Goal: Task Accomplishment & Management: Use online tool/utility

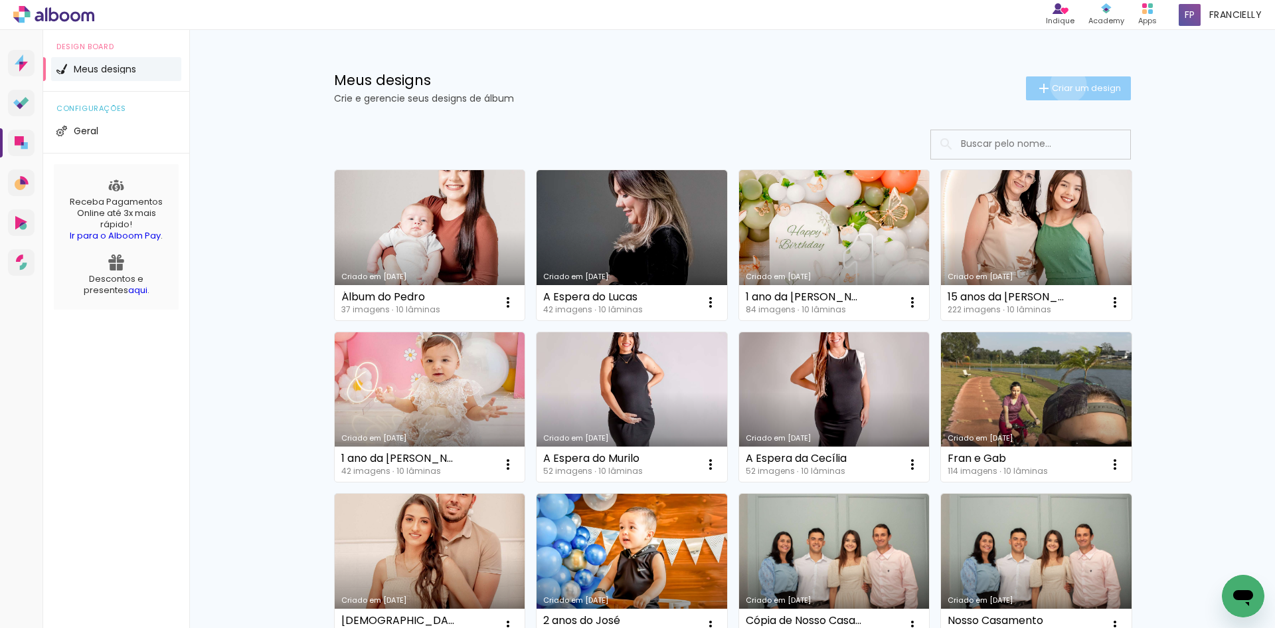
click at [1061, 84] on span "Criar um design" at bounding box center [1086, 88] width 69 height 9
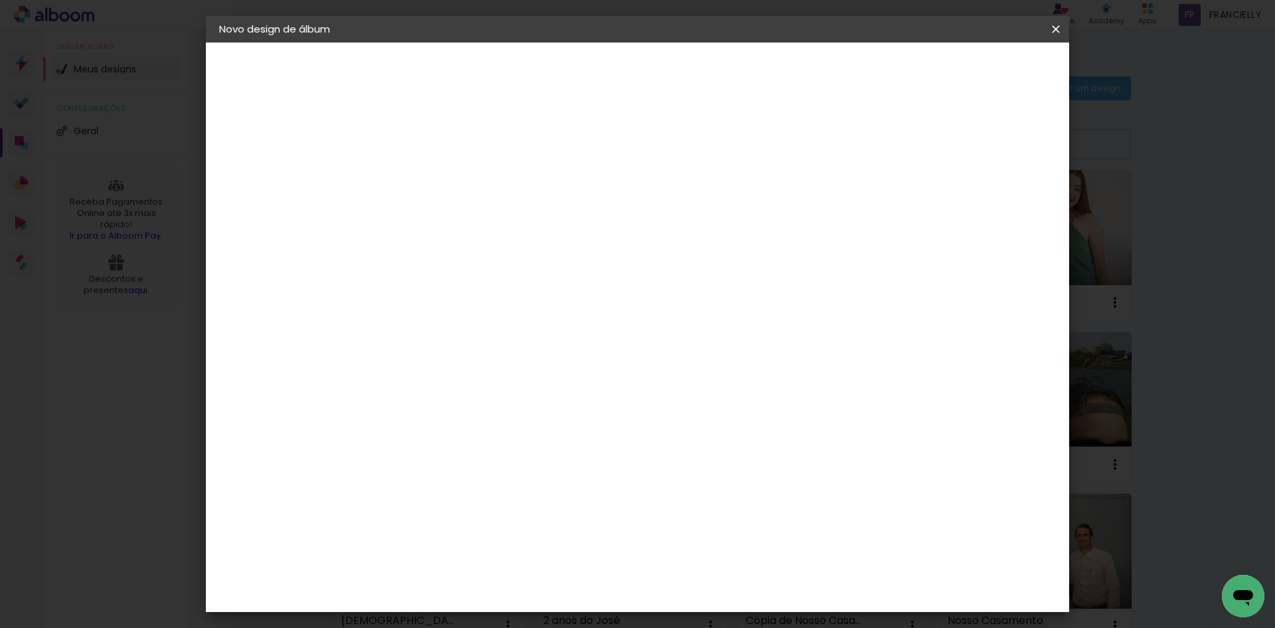
click at [436, 182] on input at bounding box center [436, 178] width 0 height 21
type input "1 ano da [PERSON_NAME]"
type paper-input "1 ano da [PERSON_NAME]"
click at [0, 0] on slot "Avançar" at bounding box center [0, 0] width 0 height 0
click at [466, 249] on input at bounding box center [470, 252] width 134 height 17
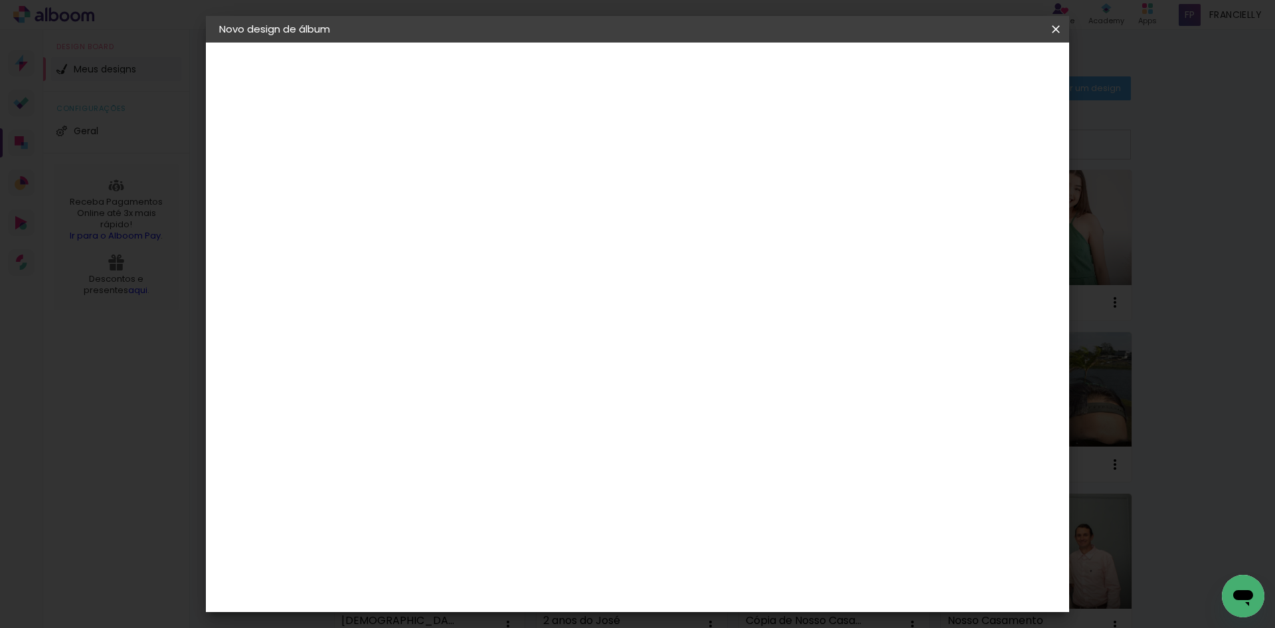
type input "cr"
type paper-input "cr"
click at [468, 332] on div "Criativa Álbuns" at bounding box center [448, 334] width 41 height 21
click at [0, 0] on slot "Avançar" at bounding box center [0, 0] width 0 height 0
click at [488, 221] on input "text" at bounding box center [462, 231] width 52 height 21
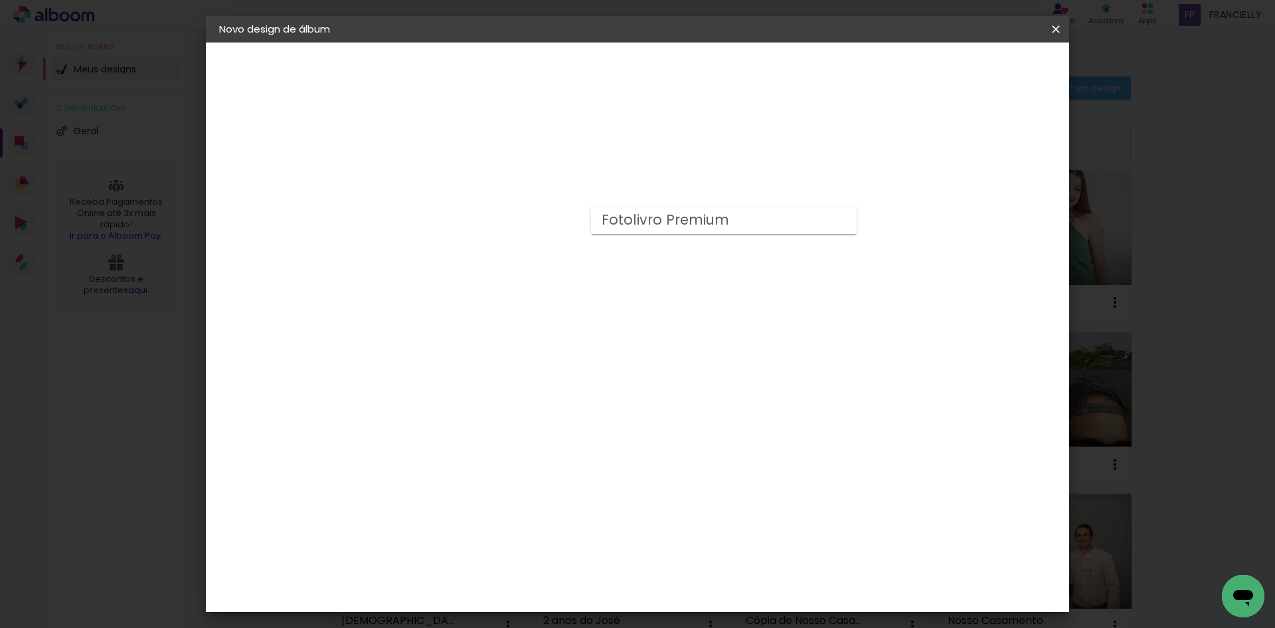
drag, startPoint x: 624, startPoint y: 227, endPoint x: 624, endPoint y: 242, distance: 15.3
click at [0, 0] on slot "Fotolivro Premium" at bounding box center [0, 0] width 0 height 0
type input "Fotolivro Premium"
click at [526, 538] on span "20 × 20" at bounding box center [495, 555] width 62 height 35
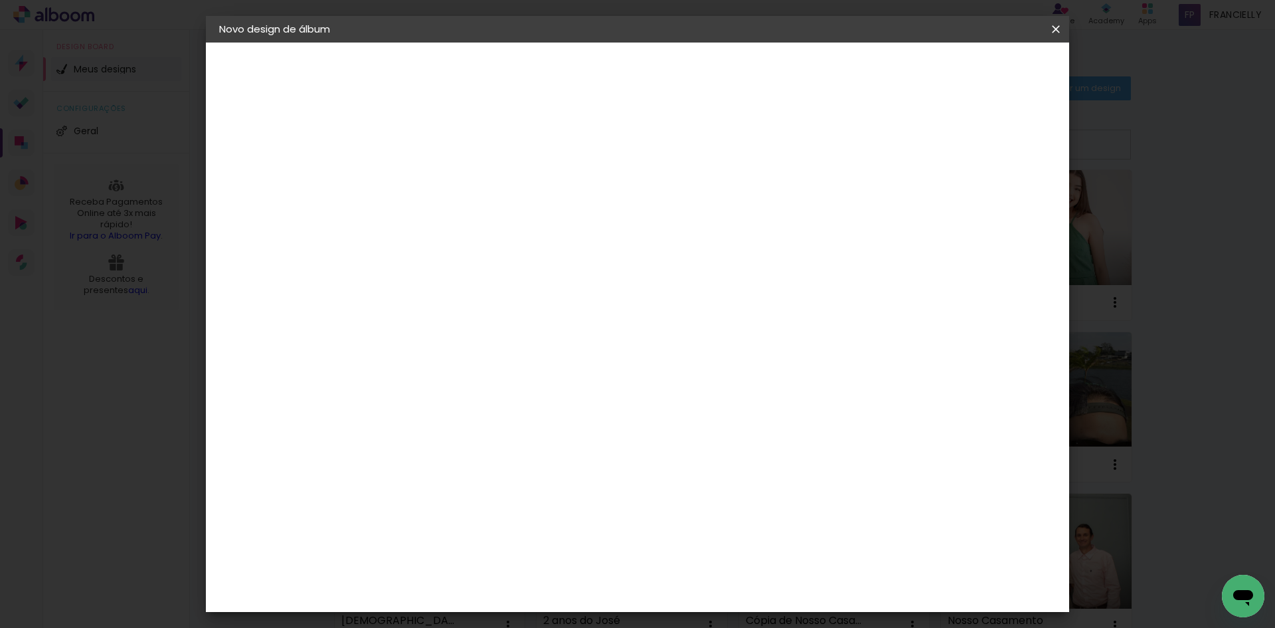
click at [0, 0] on slot "Avançar" at bounding box center [0, 0] width 0 height 0
click at [973, 75] on span "Iniciar design" at bounding box center [943, 70] width 60 height 9
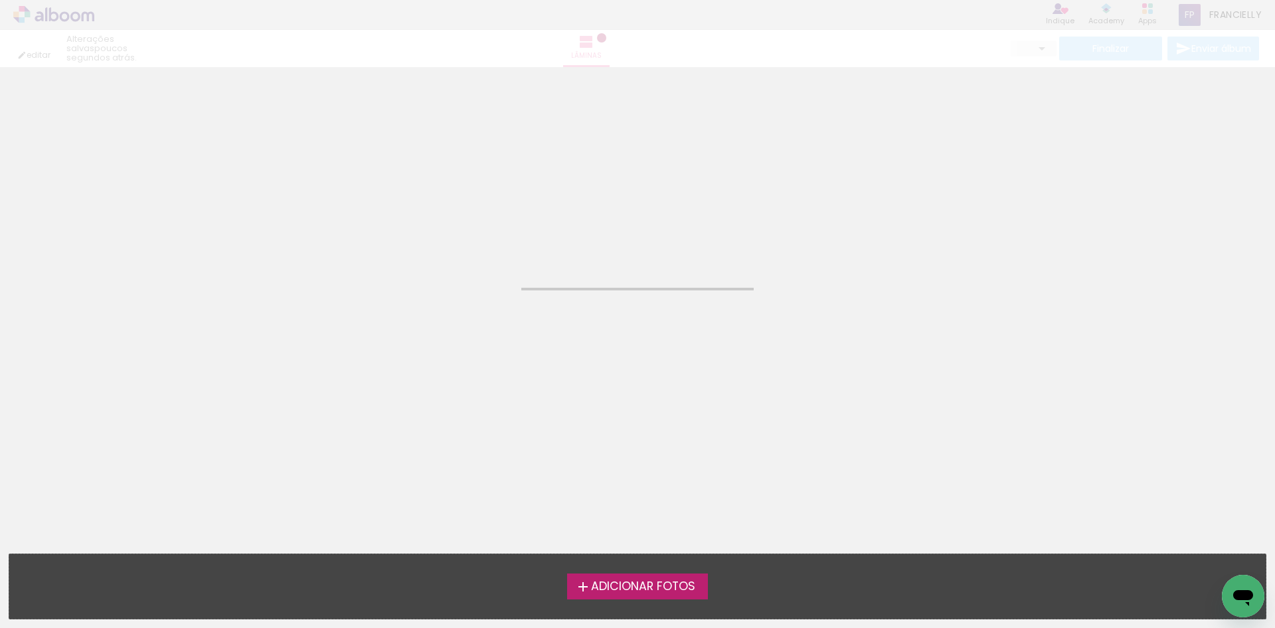
click at [608, 586] on span "Adicionar Fotos" at bounding box center [643, 586] width 104 height 12
click at [0, 0] on input "file" at bounding box center [0, 0] width 0 height 0
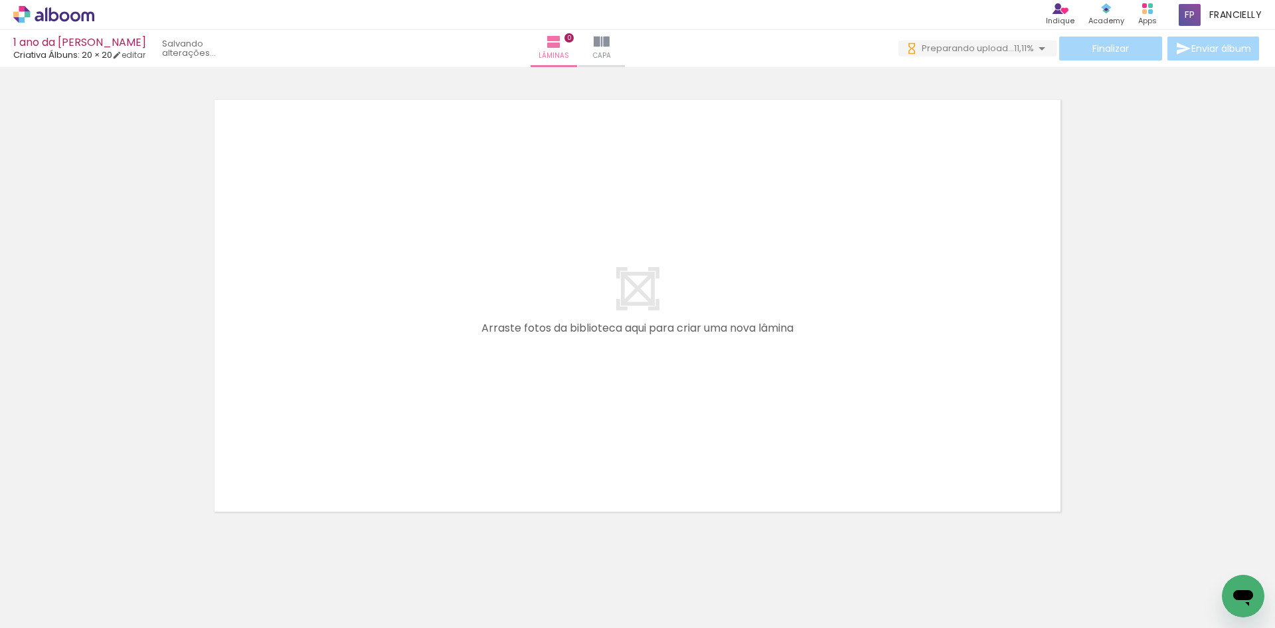
click at [1193, 399] on div at bounding box center [637, 288] width 1275 height 468
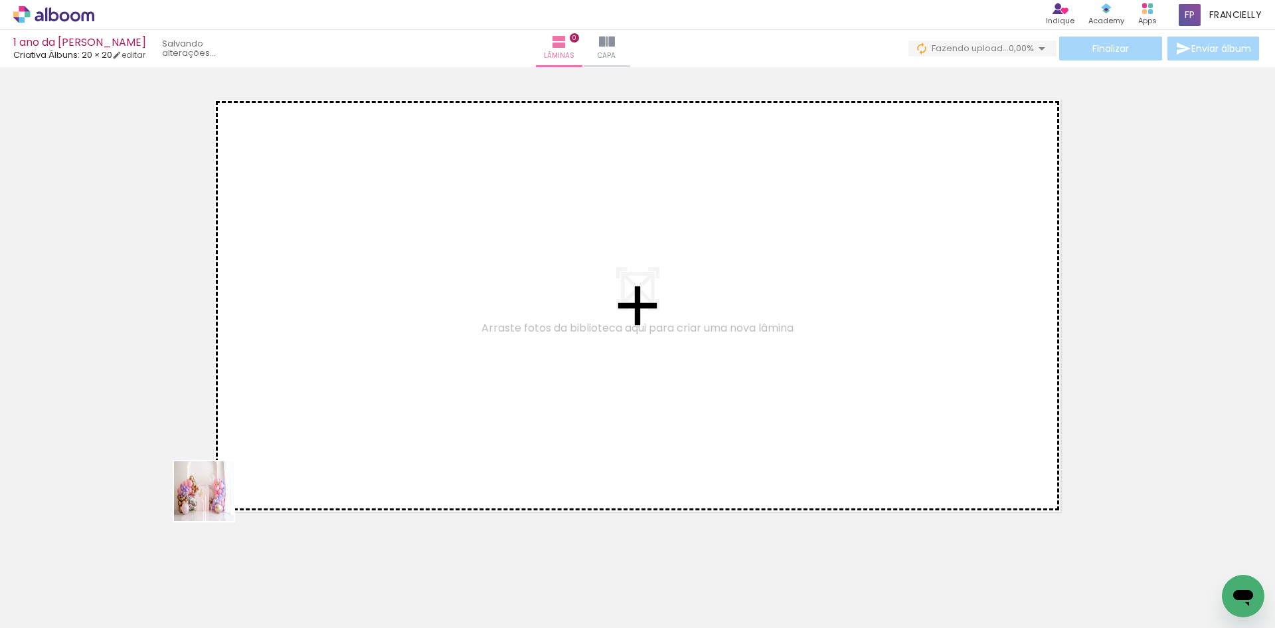
drag, startPoint x: 214, startPoint y: 501, endPoint x: 414, endPoint y: 329, distance: 263.3
click at [414, 331] on quentale-workspace at bounding box center [637, 314] width 1275 height 628
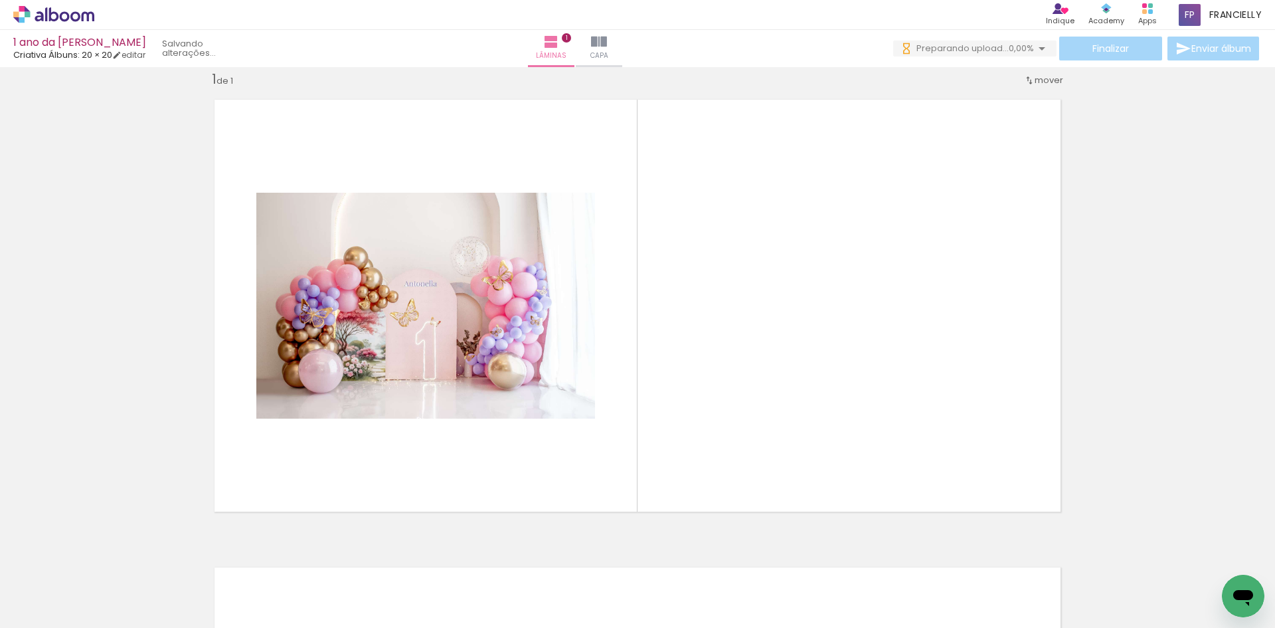
drag, startPoint x: 652, startPoint y: 345, endPoint x: 725, endPoint y: 230, distance: 136.7
click at [695, 280] on quentale-workspace at bounding box center [637, 314] width 1275 height 628
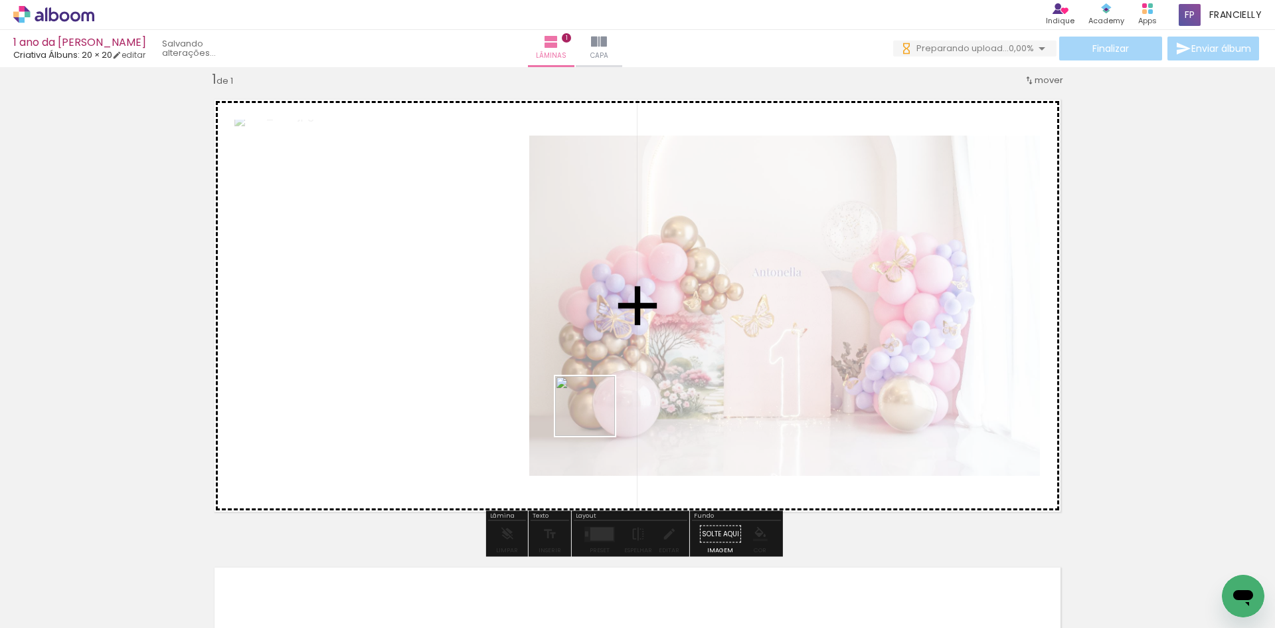
drag, startPoint x: 364, startPoint y: 603, endPoint x: 406, endPoint y: 482, distance: 128.1
click at [614, 381] on quentale-workspace at bounding box center [637, 314] width 1275 height 628
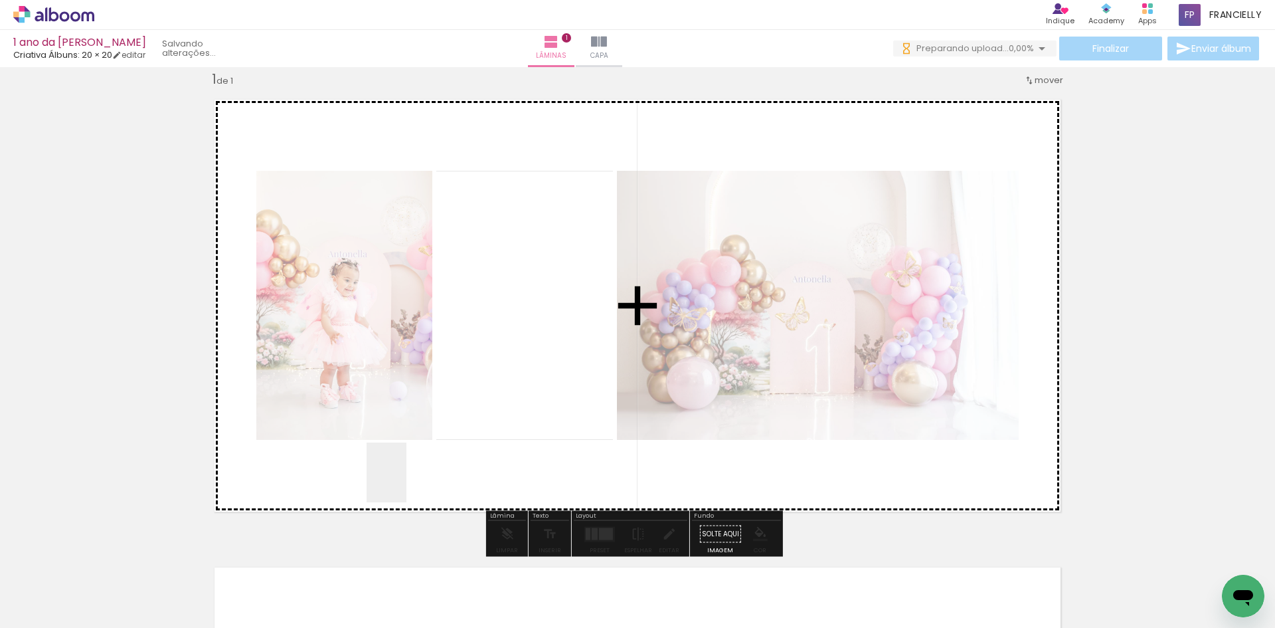
drag, startPoint x: 406, startPoint y: 482, endPoint x: 215, endPoint y: 605, distance: 227.9
click at [523, 362] on quentale-workspace at bounding box center [637, 314] width 1275 height 628
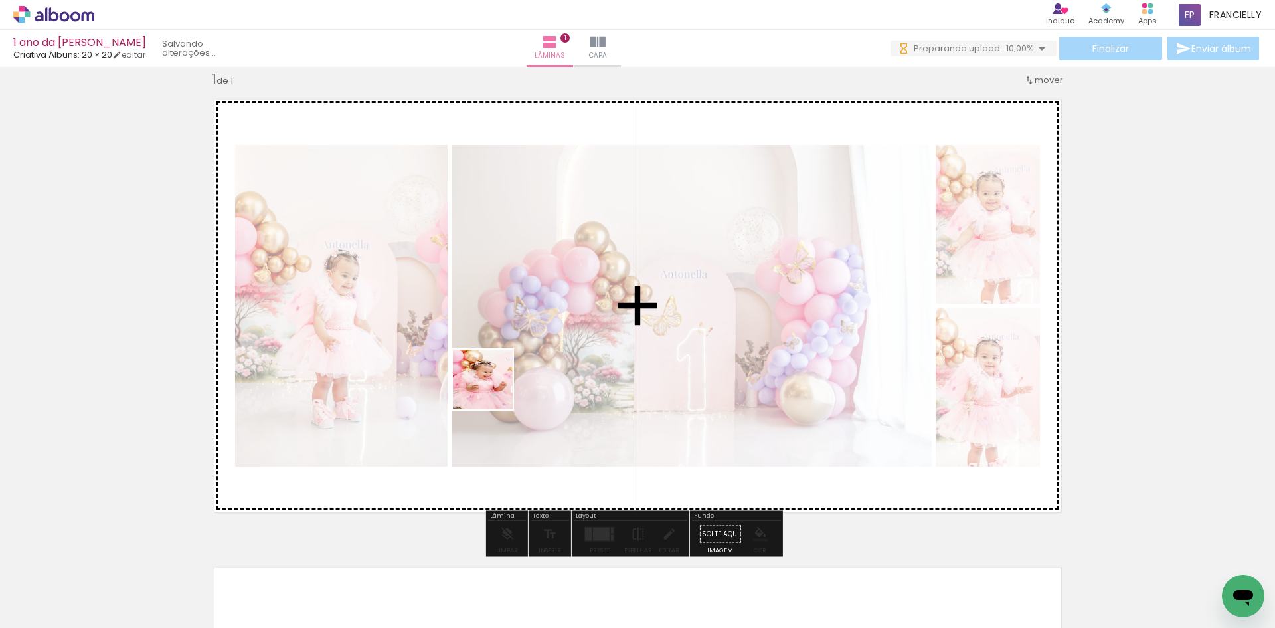
drag, startPoint x: 214, startPoint y: 604, endPoint x: 462, endPoint y: 407, distance: 316.3
click at [495, 387] on quentale-workspace at bounding box center [637, 314] width 1275 height 628
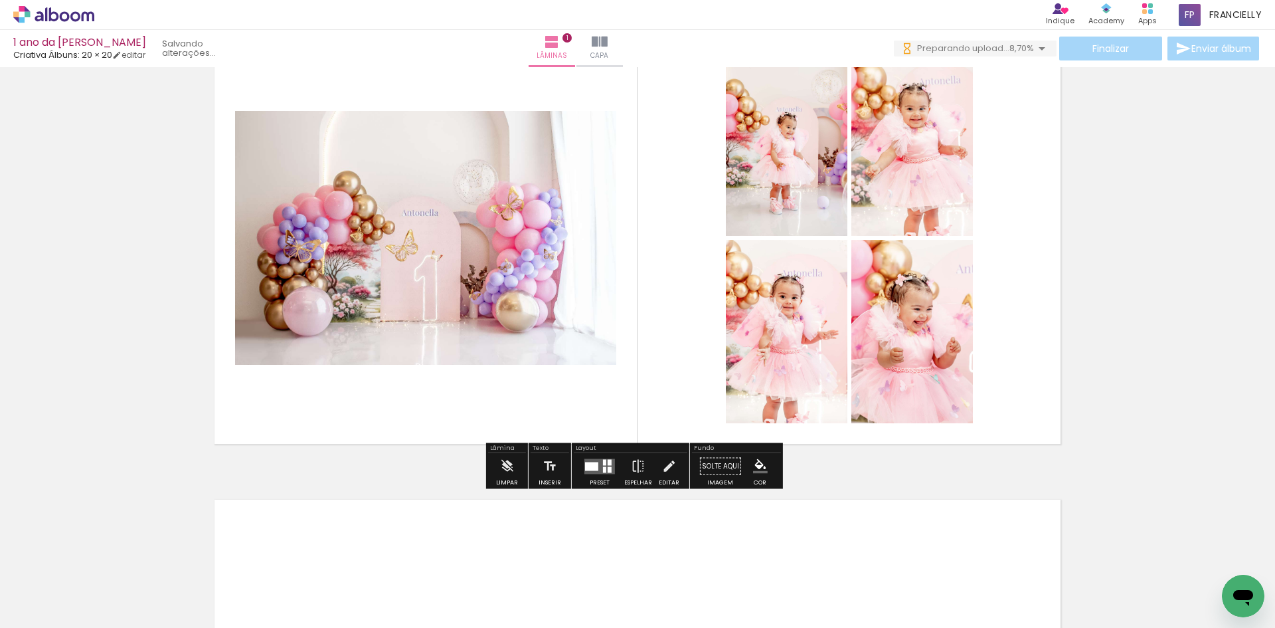
scroll to position [84, 0]
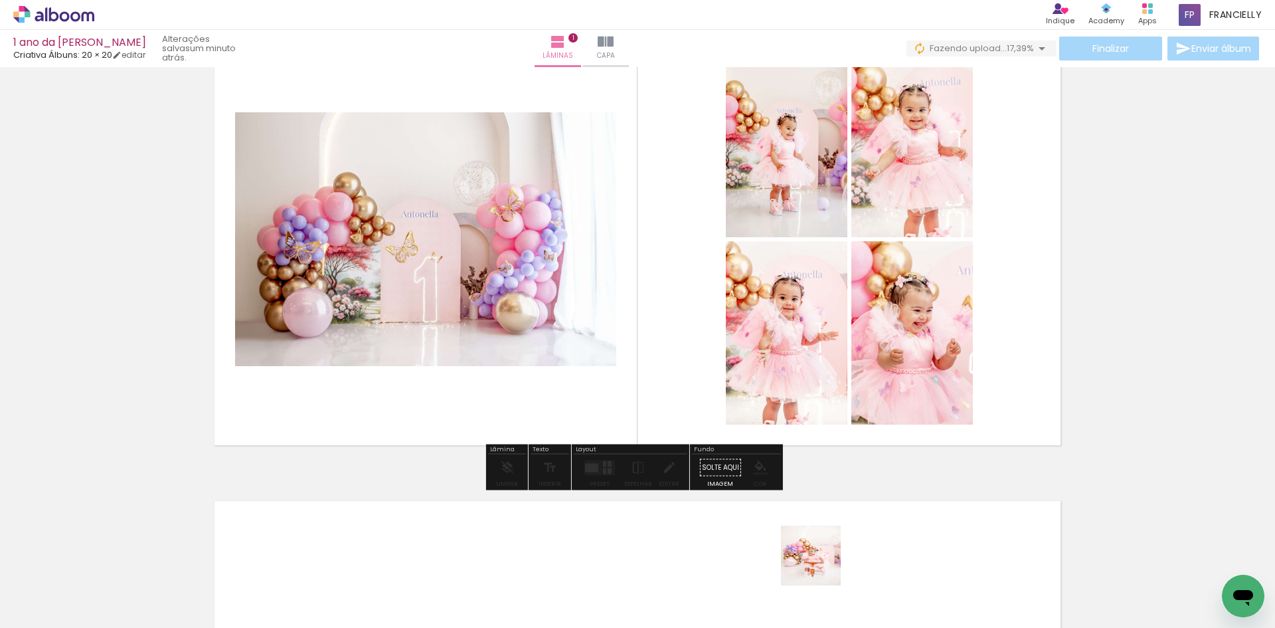
drag, startPoint x: 821, startPoint y: 565, endPoint x: 785, endPoint y: 395, distance: 173.8
click at [785, 395] on quentale-workspace at bounding box center [637, 314] width 1275 height 628
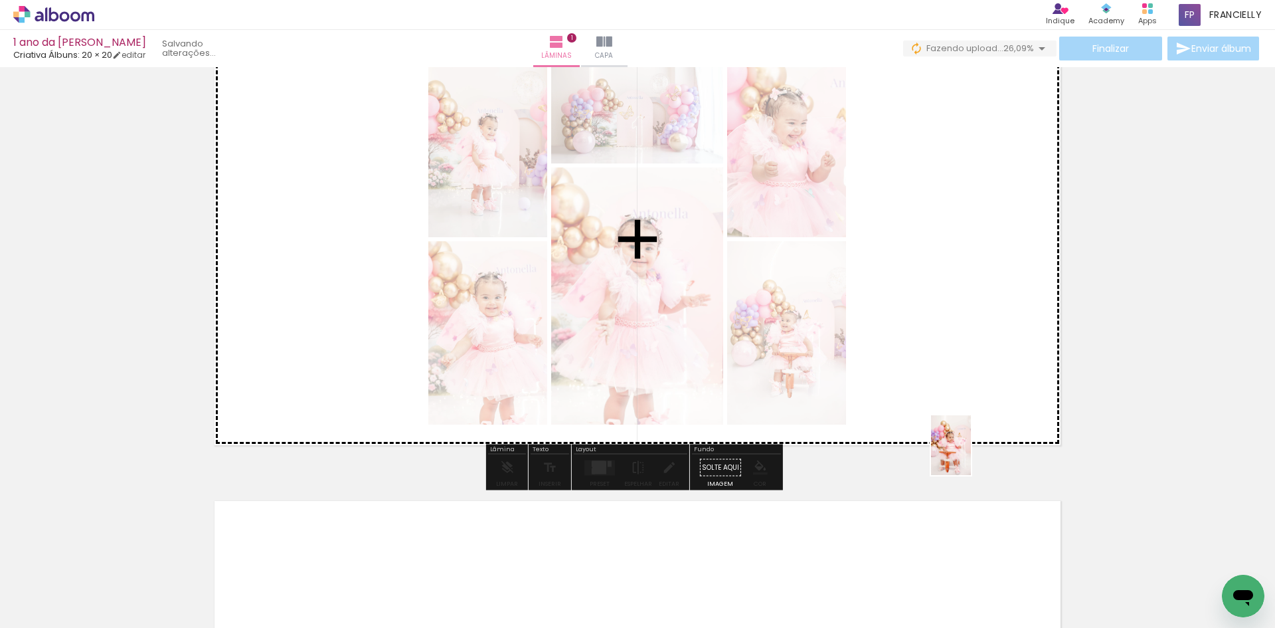
drag, startPoint x: 965, startPoint y: 609, endPoint x: 942, endPoint y: 410, distance: 200.6
click at [963, 420] on quentale-workspace at bounding box center [637, 314] width 1275 height 628
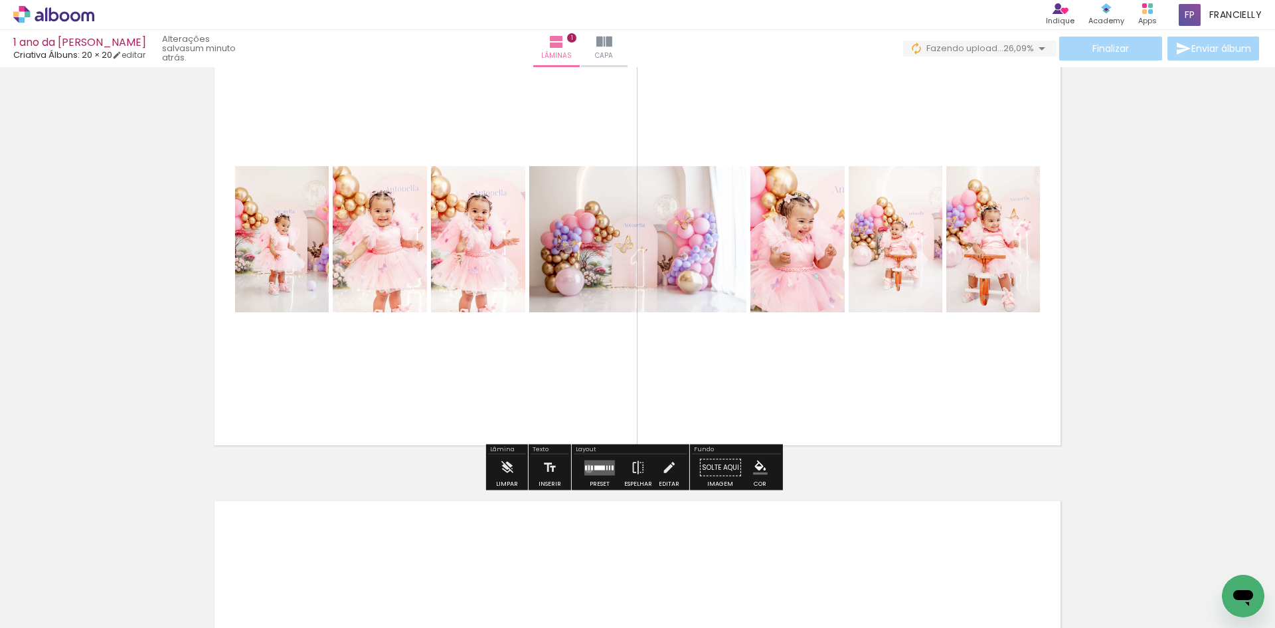
click at [588, 468] on div at bounding box center [588, 467] width 1 height 5
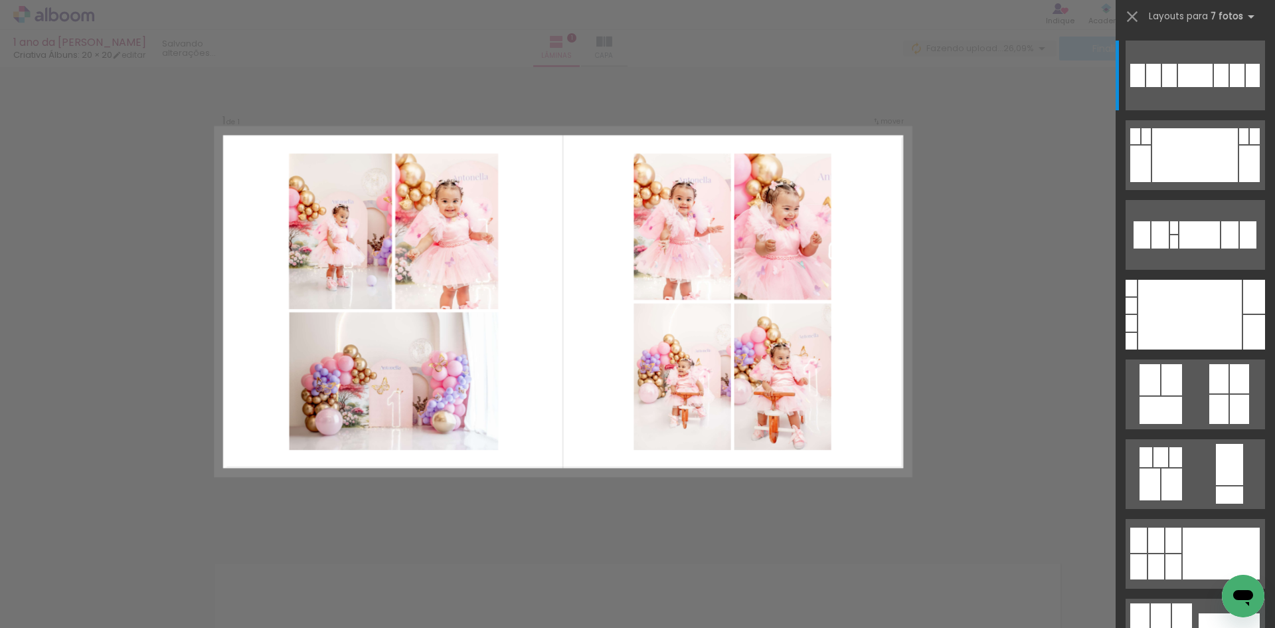
scroll to position [17, 0]
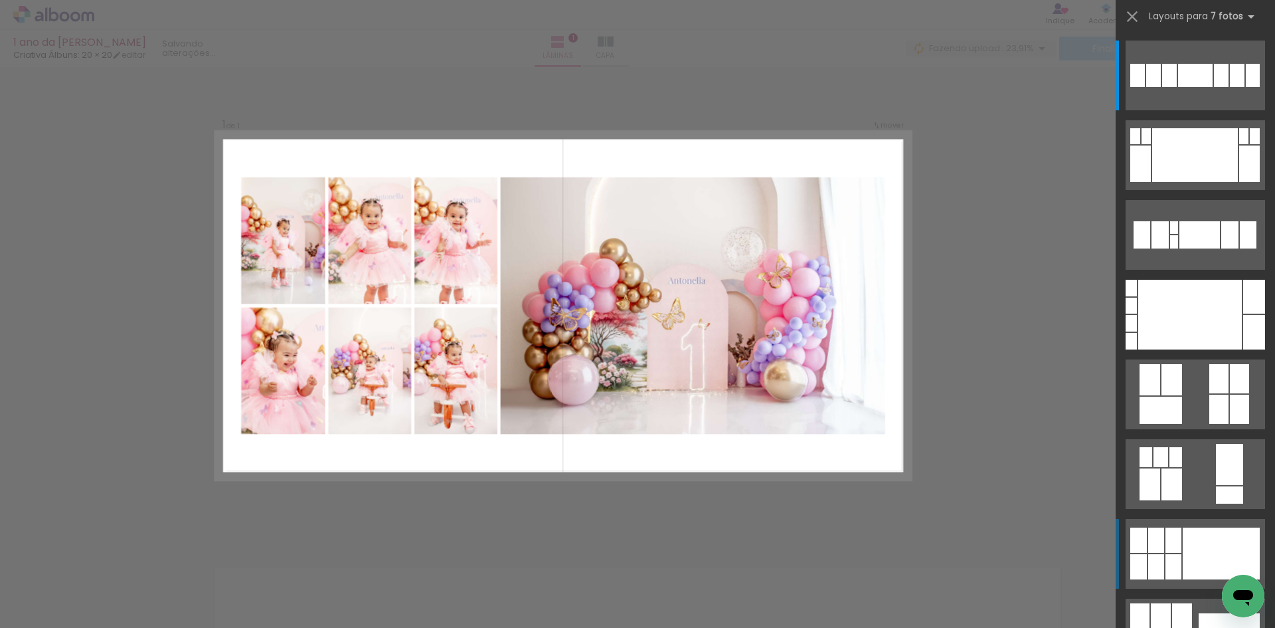
click at [1183, 543] on div at bounding box center [1221, 553] width 77 height 52
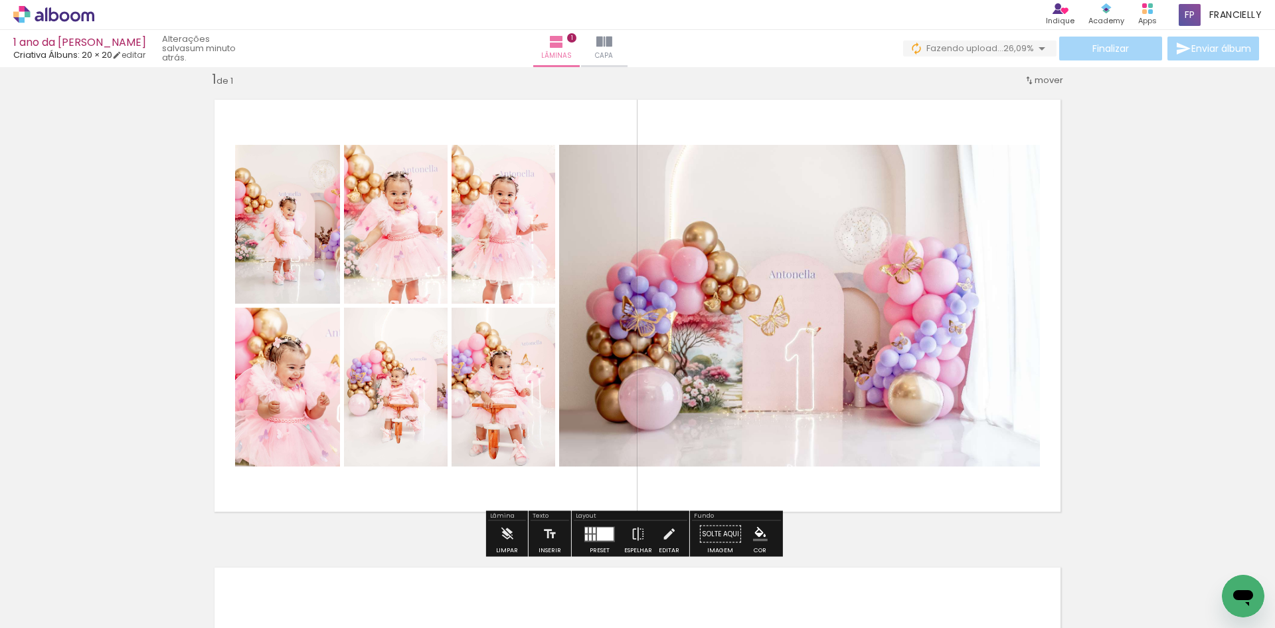
click at [596, 526] on quentale-layouter at bounding box center [599, 533] width 31 height 15
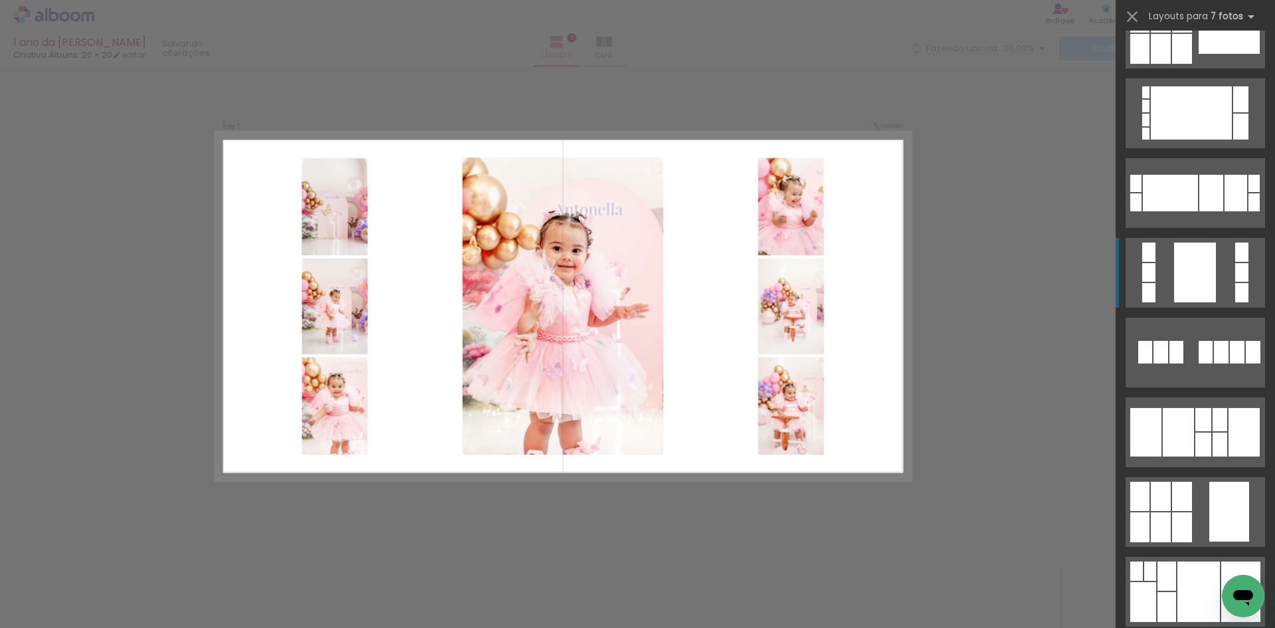
scroll to position [677, 0]
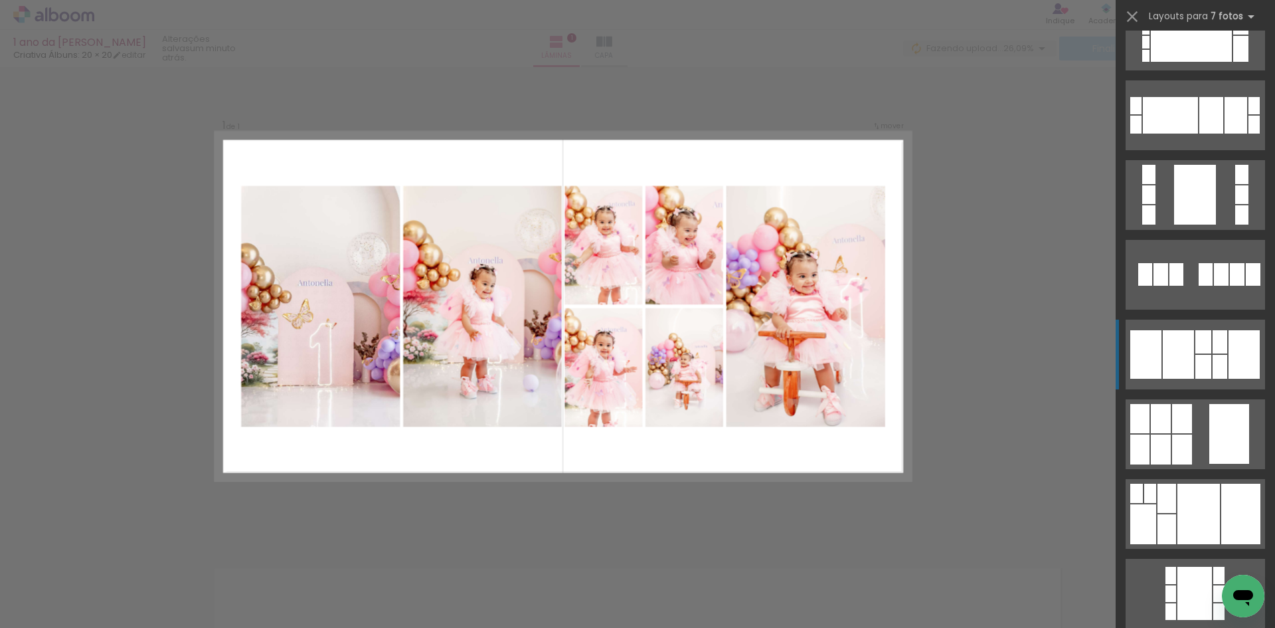
click at [1234, 367] on div at bounding box center [1244, 354] width 31 height 48
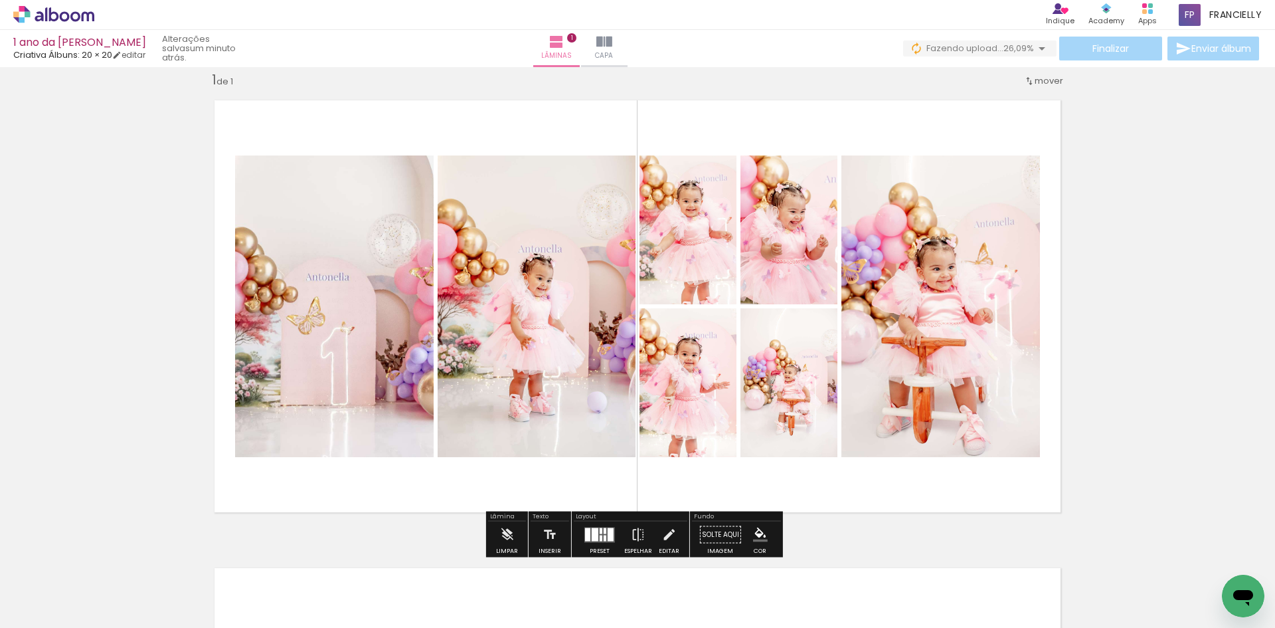
click at [151, 246] on div "Inserir lâmina 1 de 1" at bounding box center [637, 523] width 1275 height 936
click at [585, 527] on div at bounding box center [587, 533] width 5 height 13
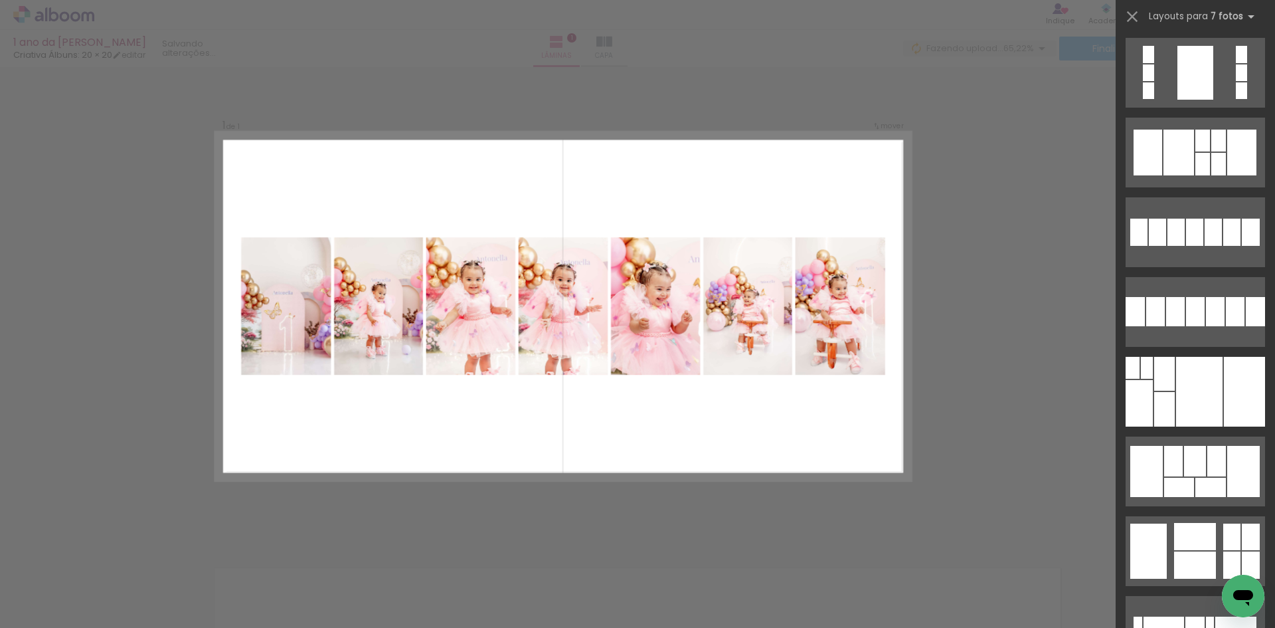
scroll to position [1621, 0]
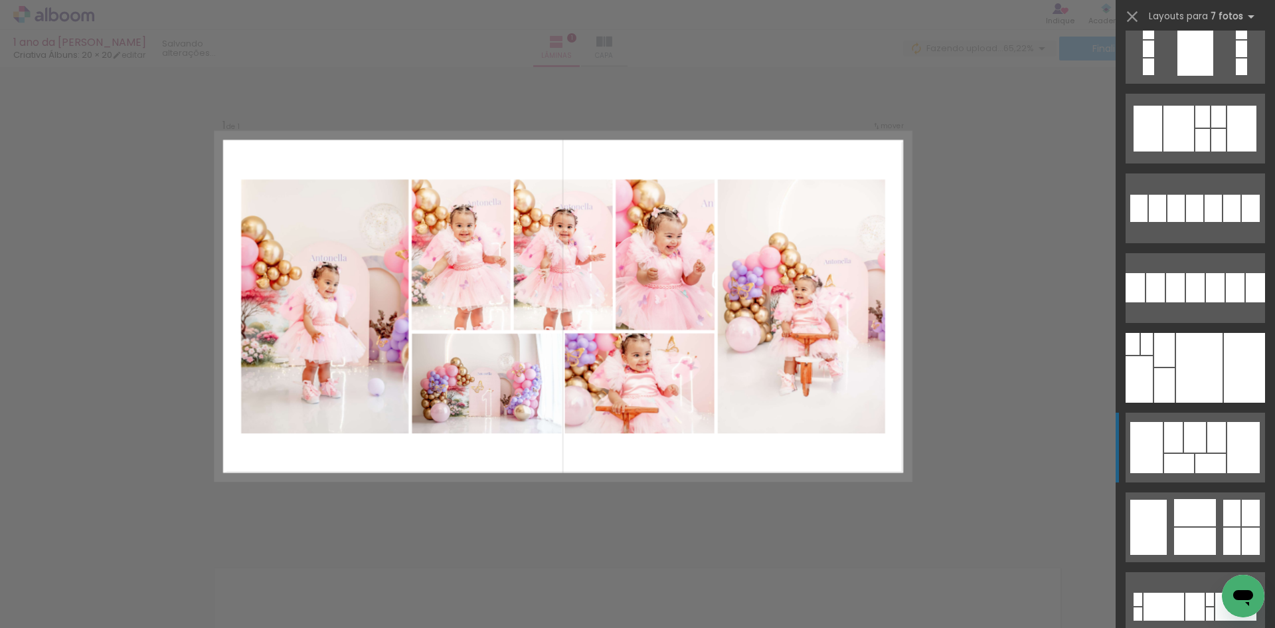
click at [1200, 449] on div at bounding box center [1195, 437] width 22 height 31
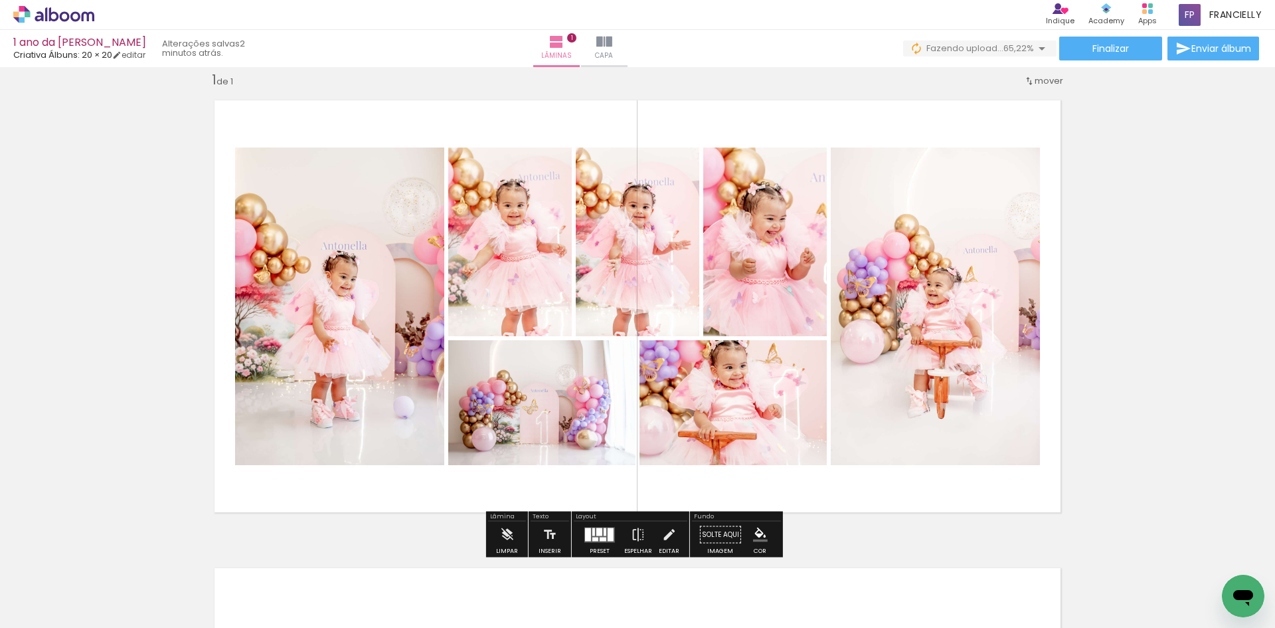
click at [1089, 313] on div "Inserir lâmina 1 de 1" at bounding box center [637, 523] width 1275 height 936
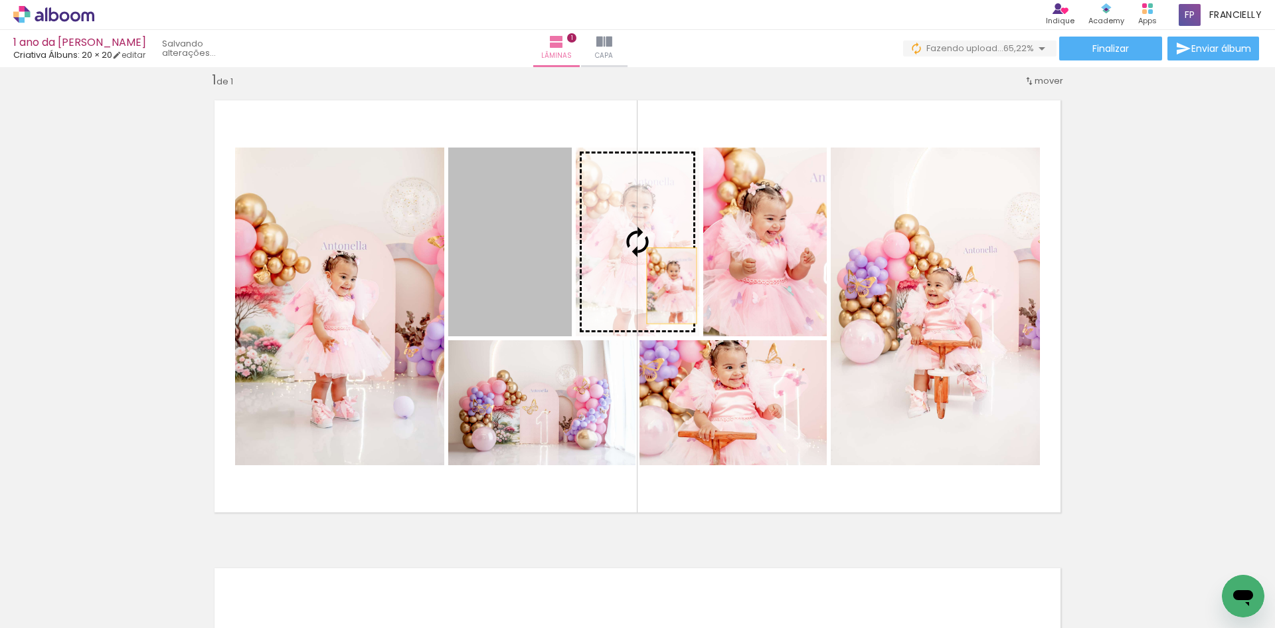
drag, startPoint x: 535, startPoint y: 284, endPoint x: 681, endPoint y: 282, distance: 146.1
click at [0, 0] on slot at bounding box center [0, 0] width 0 height 0
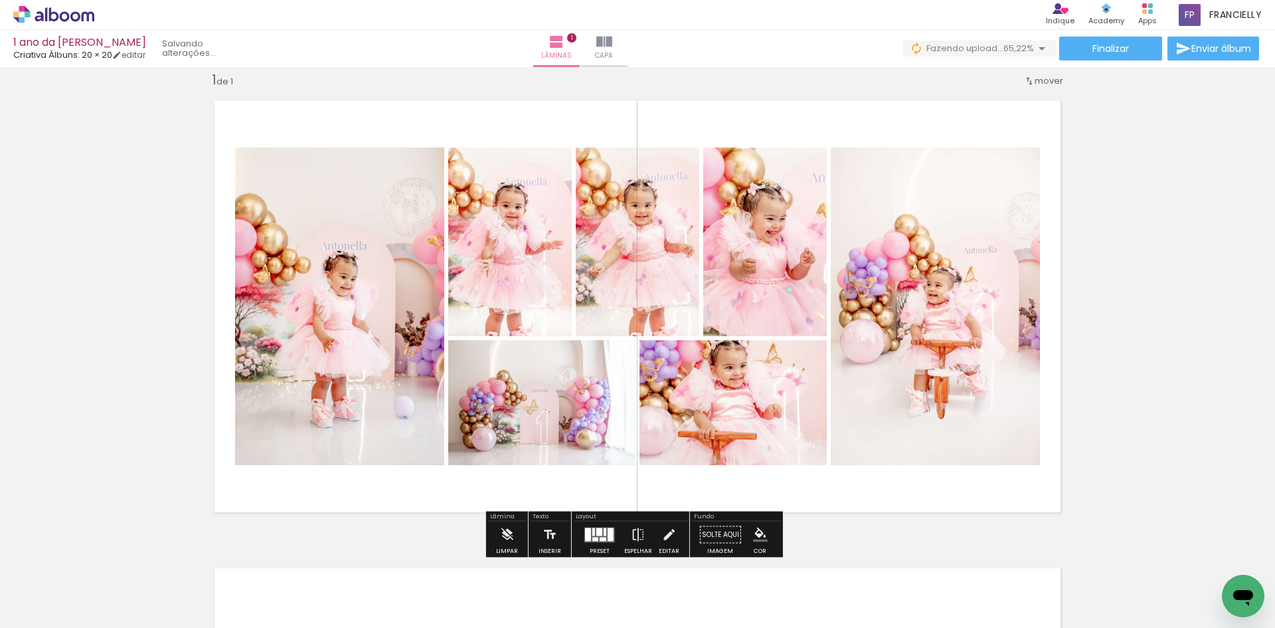
click at [592, 534] on div at bounding box center [593, 531] width 3 height 8
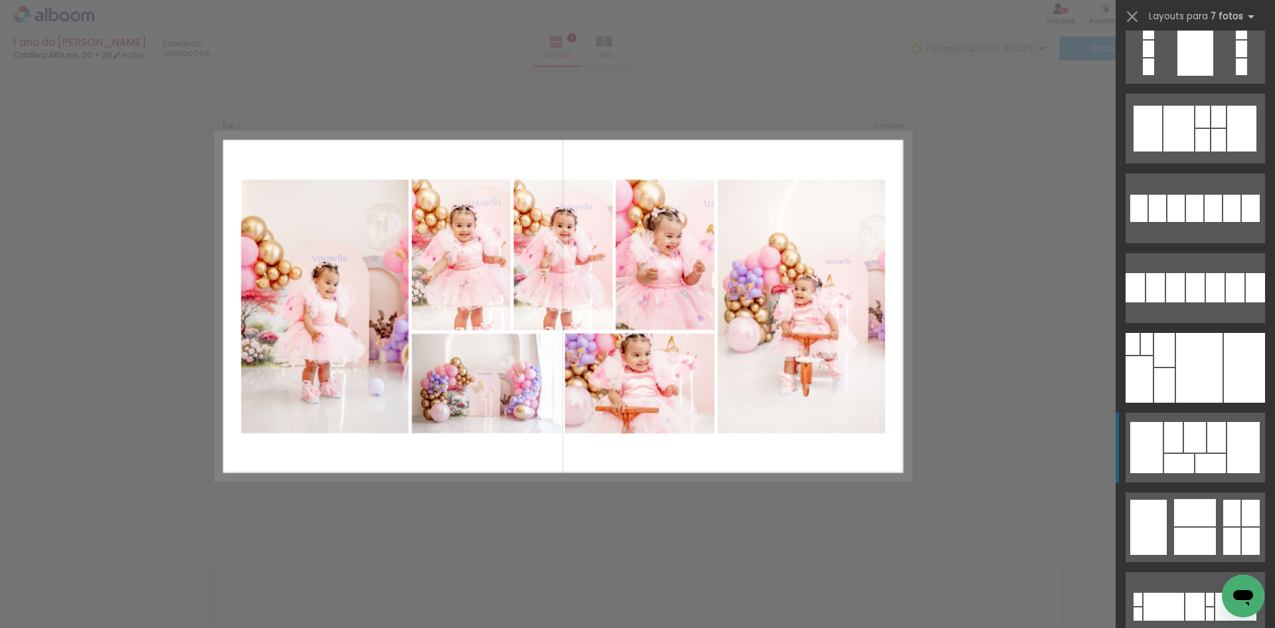
scroll to position [1993, 0]
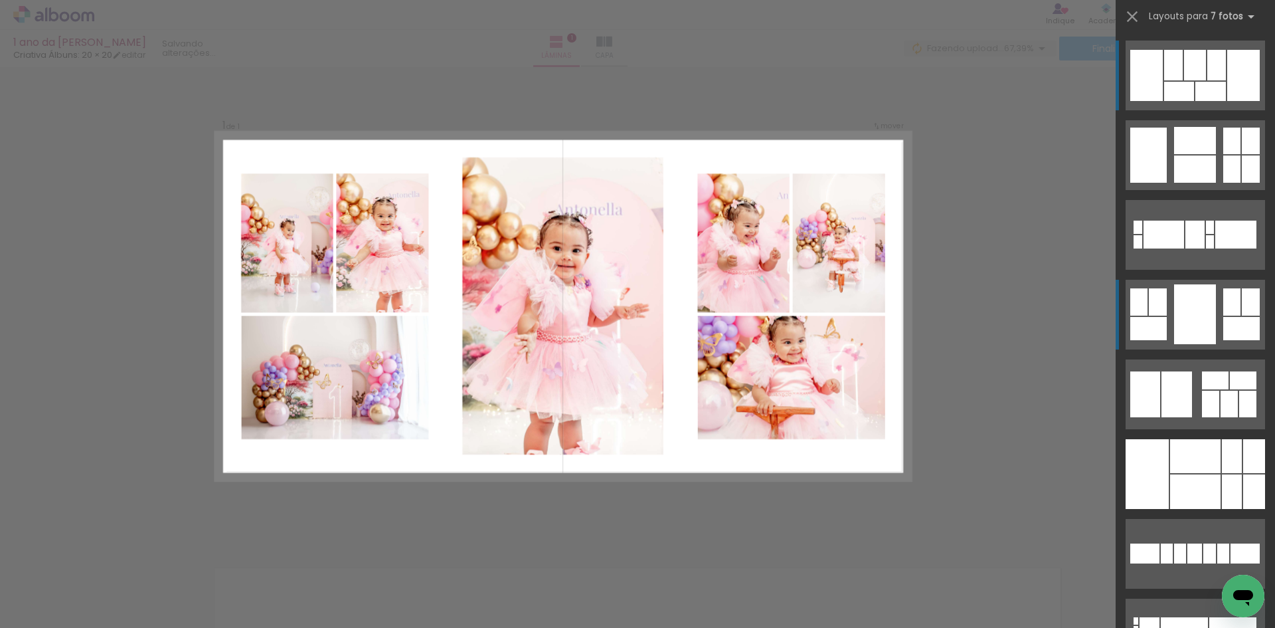
click at [1181, 344] on quentale-layouter at bounding box center [1195, 315] width 139 height 70
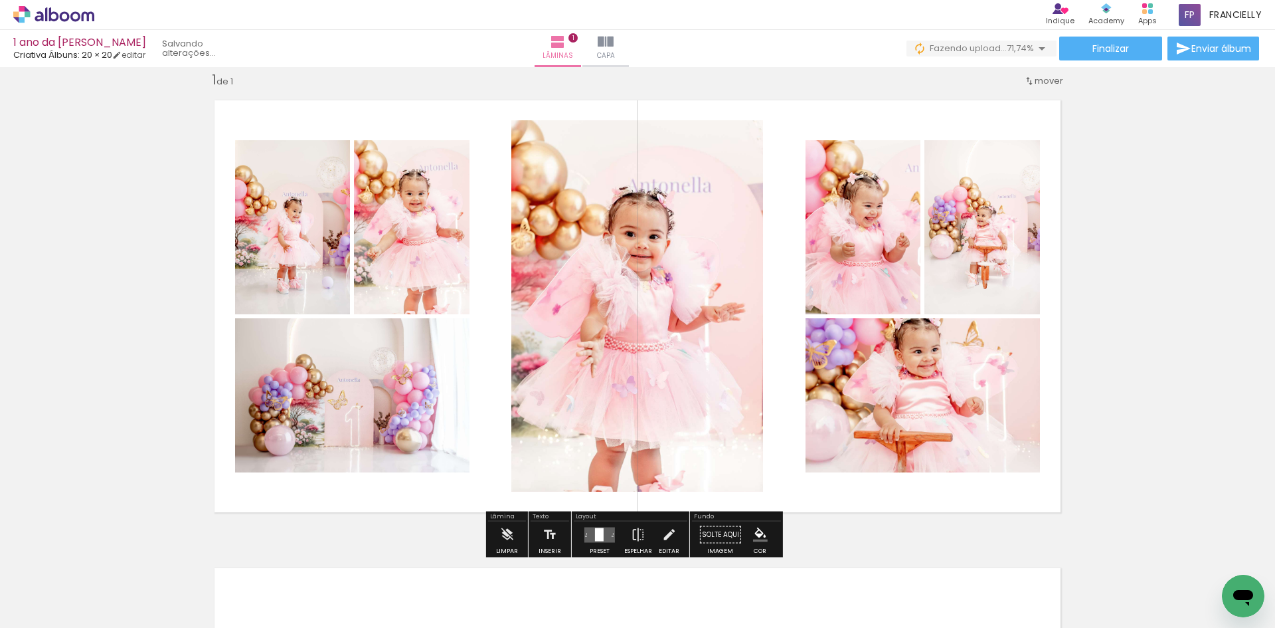
click at [1114, 308] on div "Inserir lâmina 1 de 1" at bounding box center [637, 523] width 1275 height 936
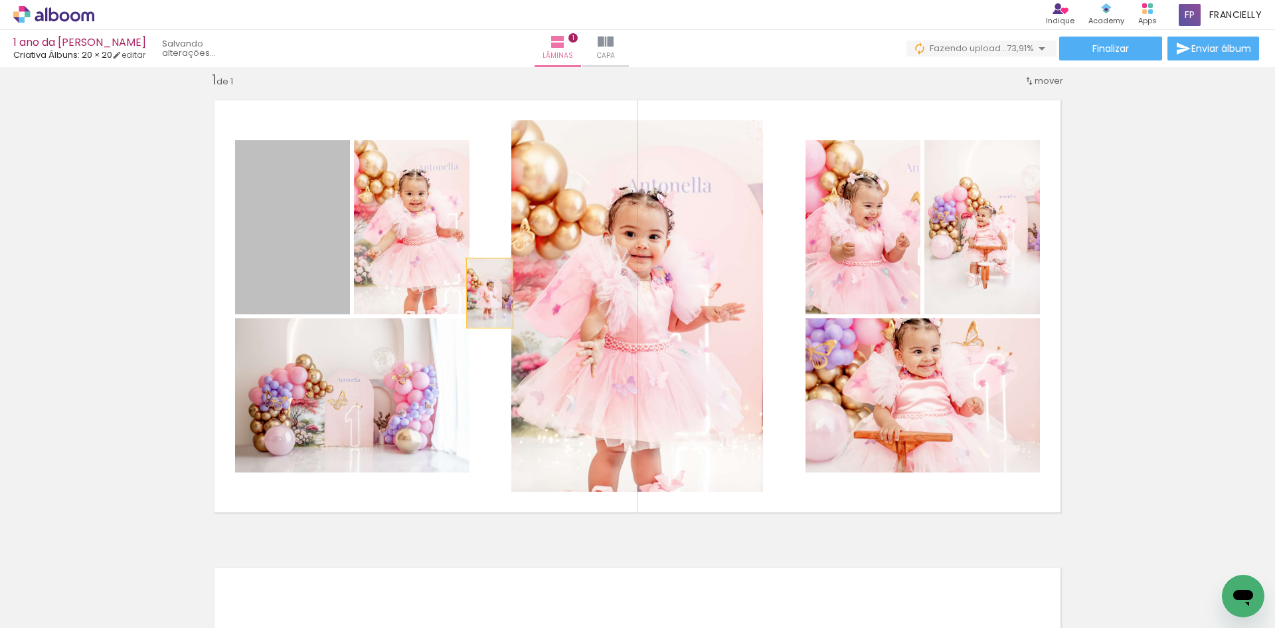
drag, startPoint x: 451, startPoint y: 290, endPoint x: 608, endPoint y: 282, distance: 156.9
click at [0, 0] on slot at bounding box center [0, 0] width 0 height 0
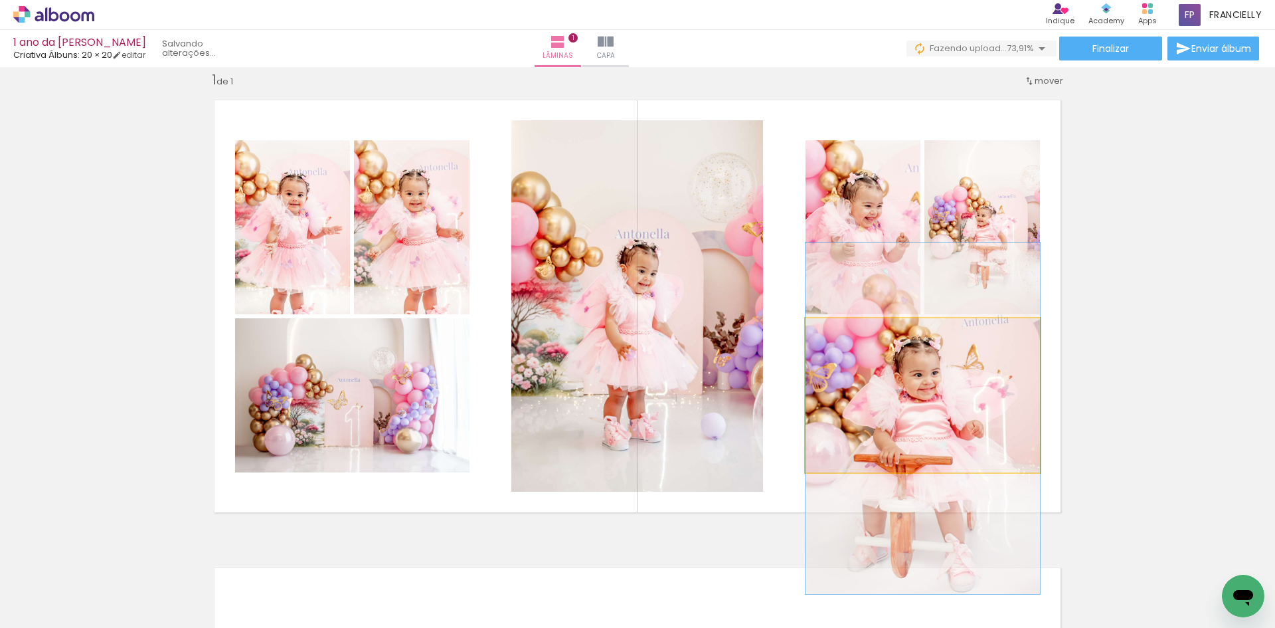
drag, startPoint x: 967, startPoint y: 412, endPoint x: 969, endPoint y: 436, distance: 23.3
click at [1175, 421] on div "Inserir lâmina 1 de 1" at bounding box center [637, 523] width 1275 height 936
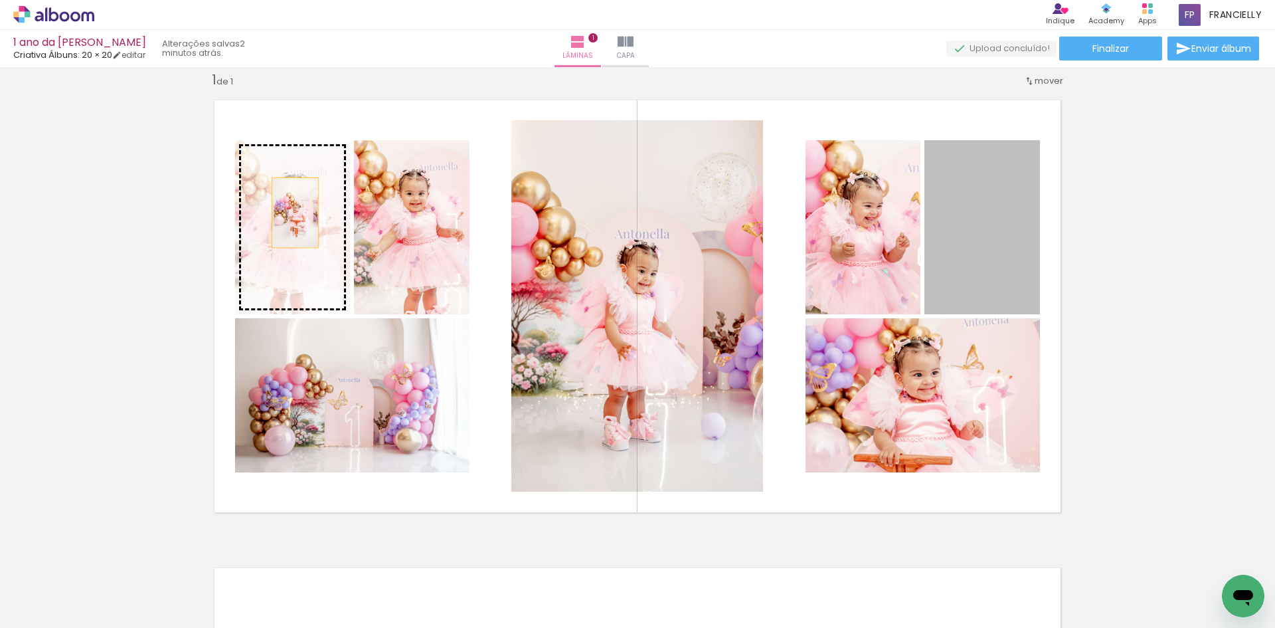
drag, startPoint x: 996, startPoint y: 292, endPoint x: 290, endPoint y: 212, distance: 710.5
click at [0, 0] on slot at bounding box center [0, 0] width 0 height 0
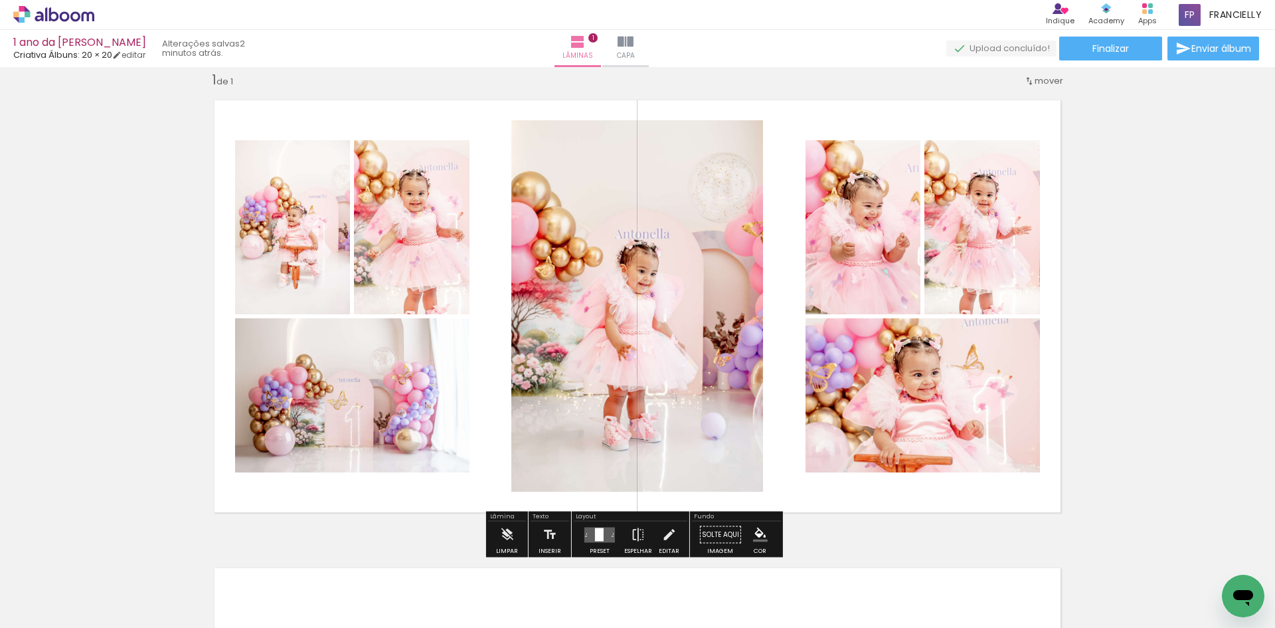
click at [310, 248] on quentale-photo at bounding box center [292, 227] width 115 height 174
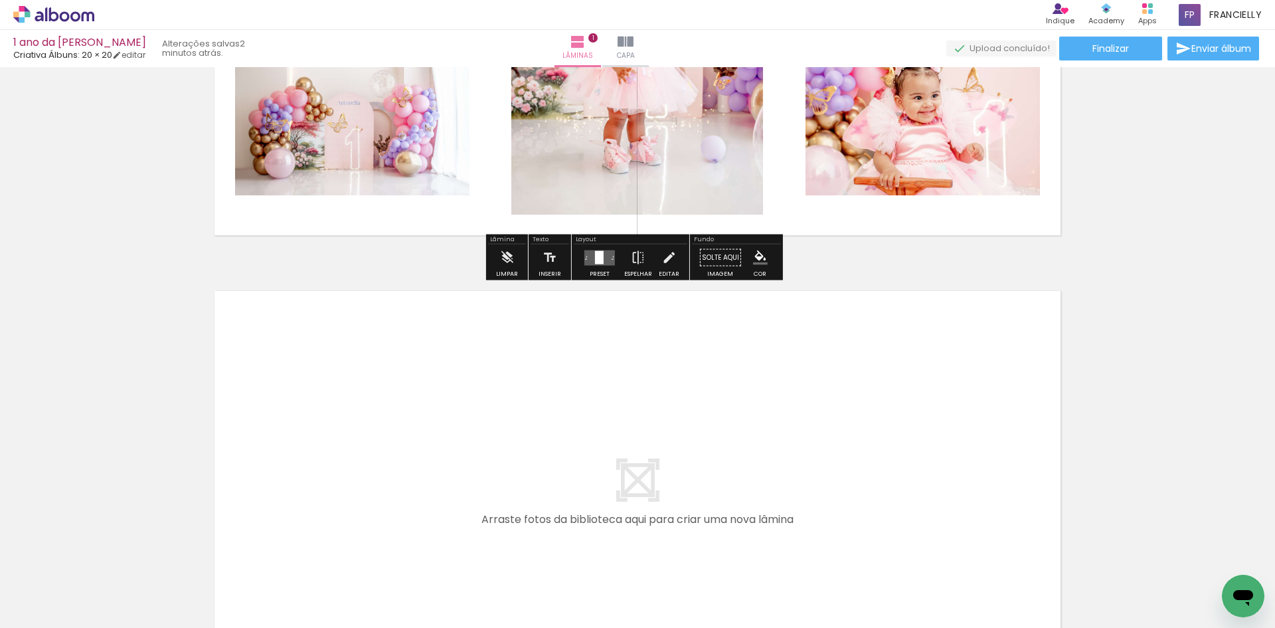
scroll to position [415, 0]
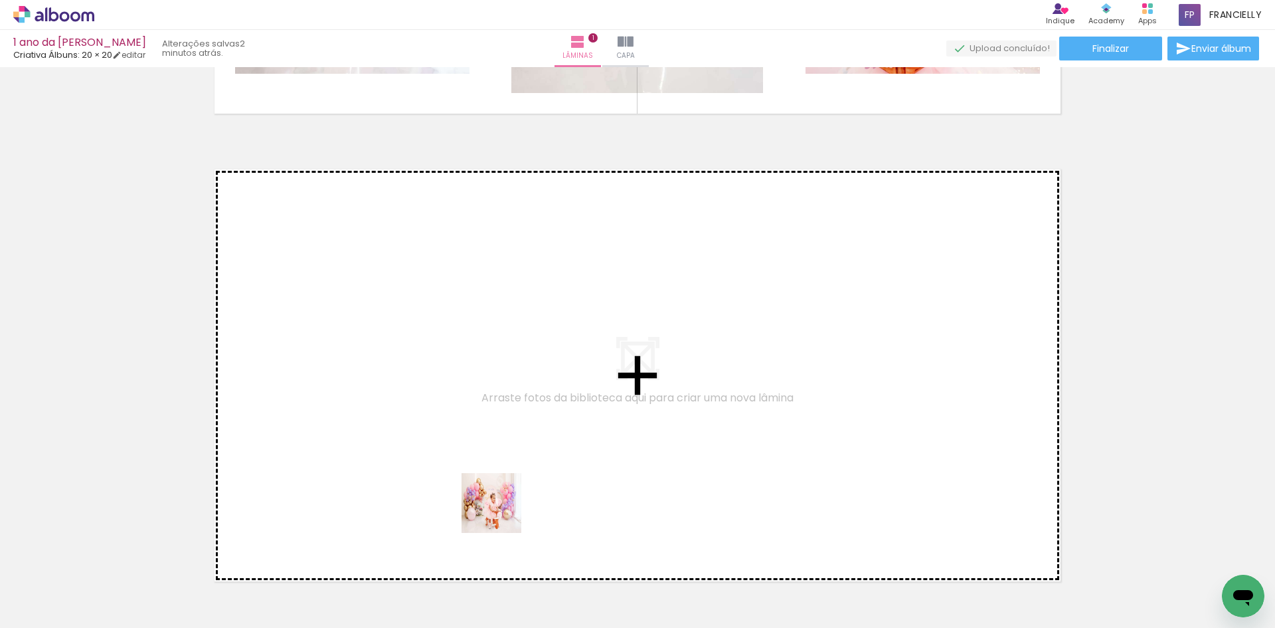
drag, startPoint x: 518, startPoint y: 586, endPoint x: 573, endPoint y: 564, distance: 58.7
click at [485, 434] on quentale-workspace at bounding box center [637, 314] width 1275 height 628
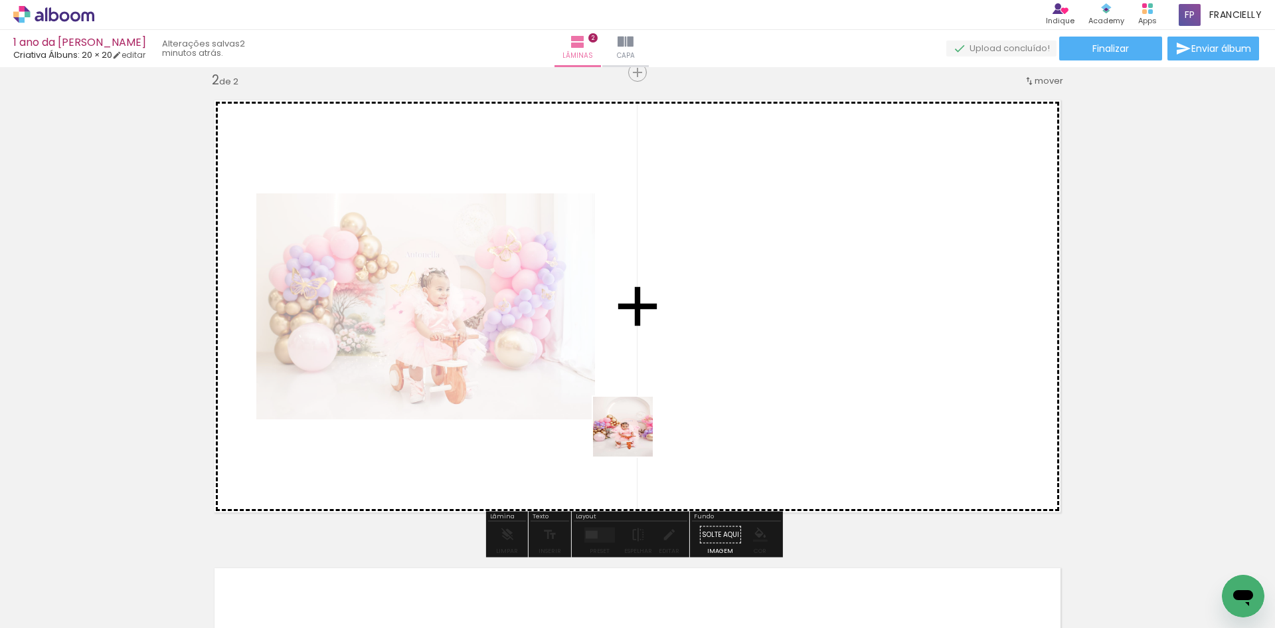
scroll to position [485, 0]
drag, startPoint x: 588, startPoint y: 590, endPoint x: 690, endPoint y: 536, distance: 115.6
click at [642, 398] on quentale-workspace at bounding box center [637, 314] width 1275 height 628
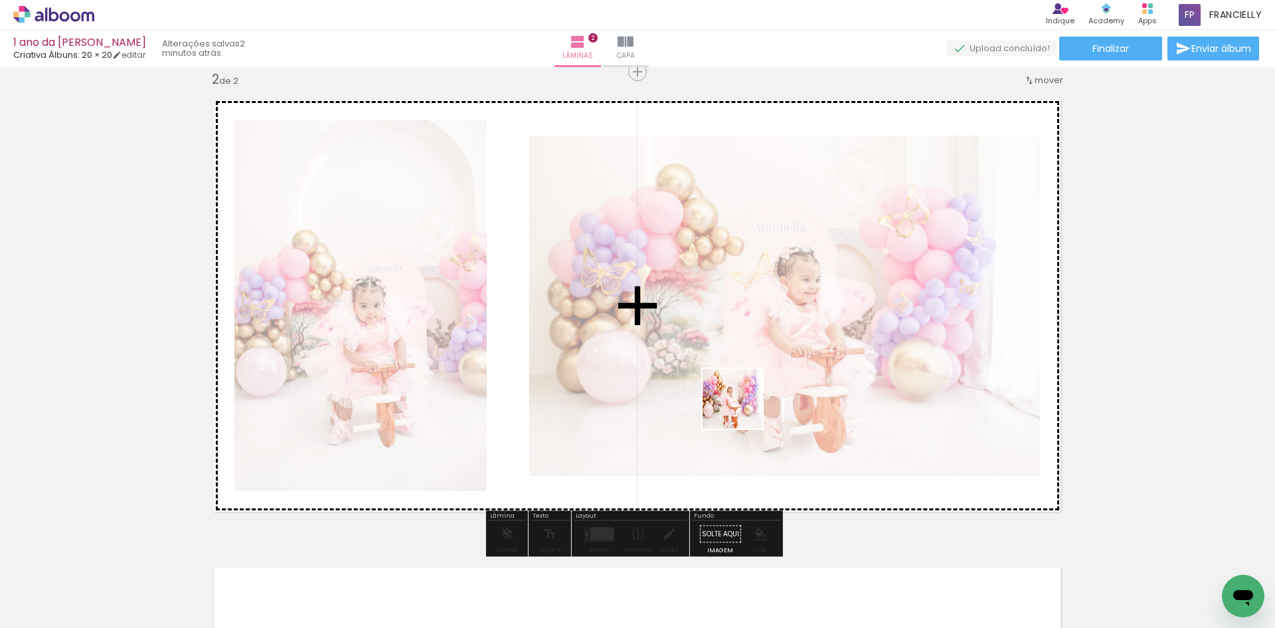
drag, startPoint x: 677, startPoint y: 553, endPoint x: 786, endPoint y: 525, distance: 112.3
click at [752, 375] on quentale-workspace at bounding box center [637, 314] width 1275 height 628
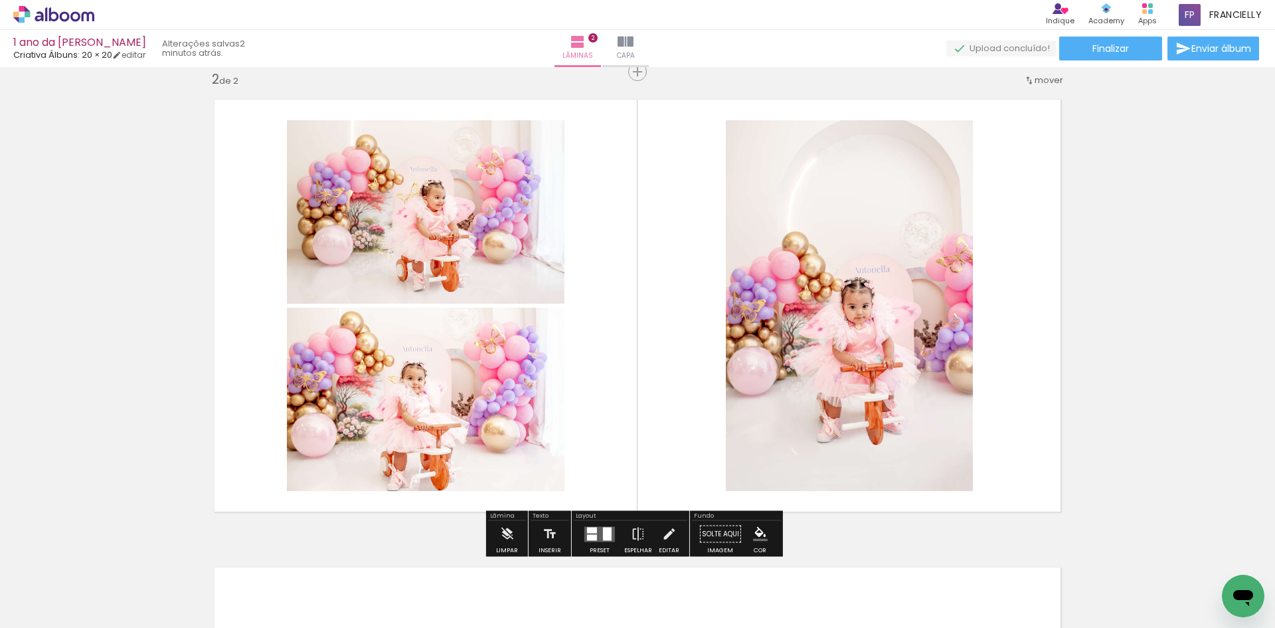
drag, startPoint x: 749, startPoint y: 580, endPoint x: 936, endPoint y: 543, distance: 191.0
click at [760, 391] on quentale-workspace at bounding box center [637, 314] width 1275 height 628
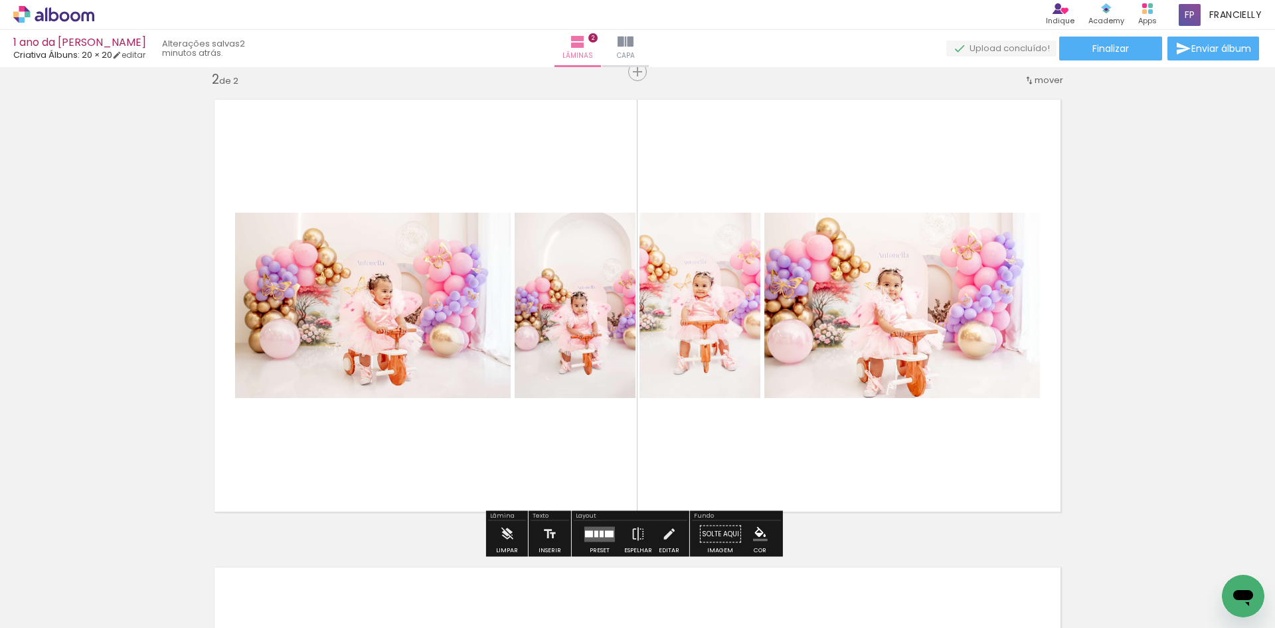
drag, startPoint x: 1031, startPoint y: 576, endPoint x: 897, endPoint y: 420, distance: 205.8
click at [897, 420] on quentale-workspace at bounding box center [637, 314] width 1275 height 628
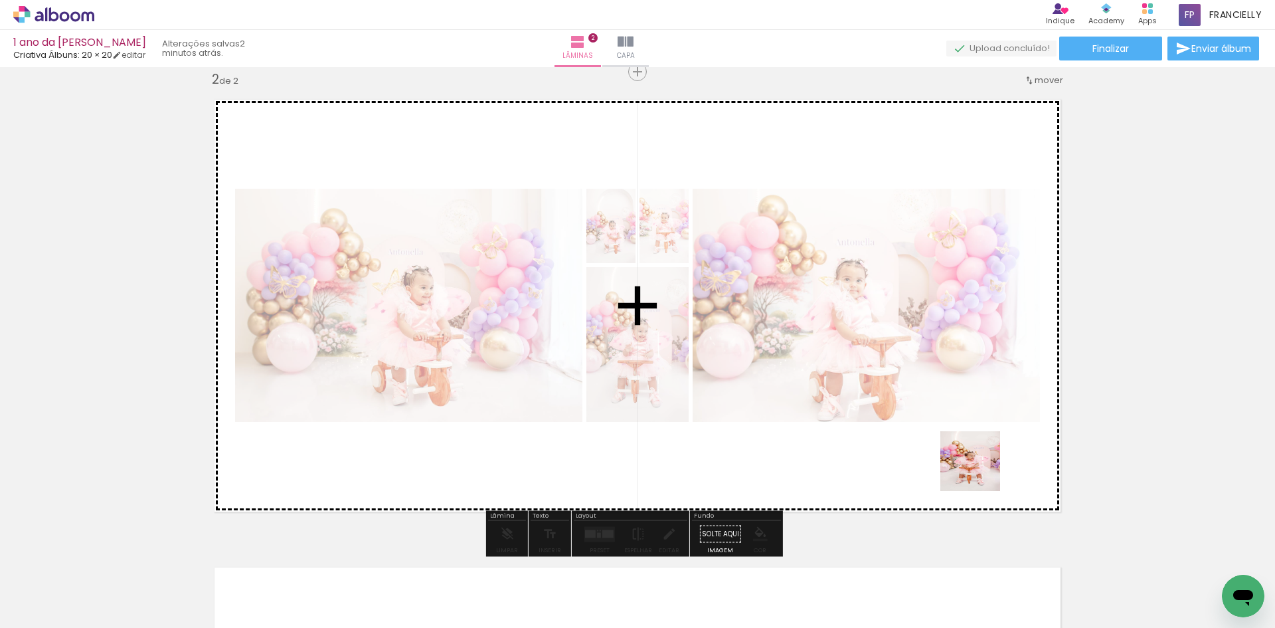
drag, startPoint x: 1107, startPoint y: 584, endPoint x: 1091, endPoint y: 563, distance: 26.6
click at [818, 356] on quentale-workspace at bounding box center [637, 314] width 1275 height 628
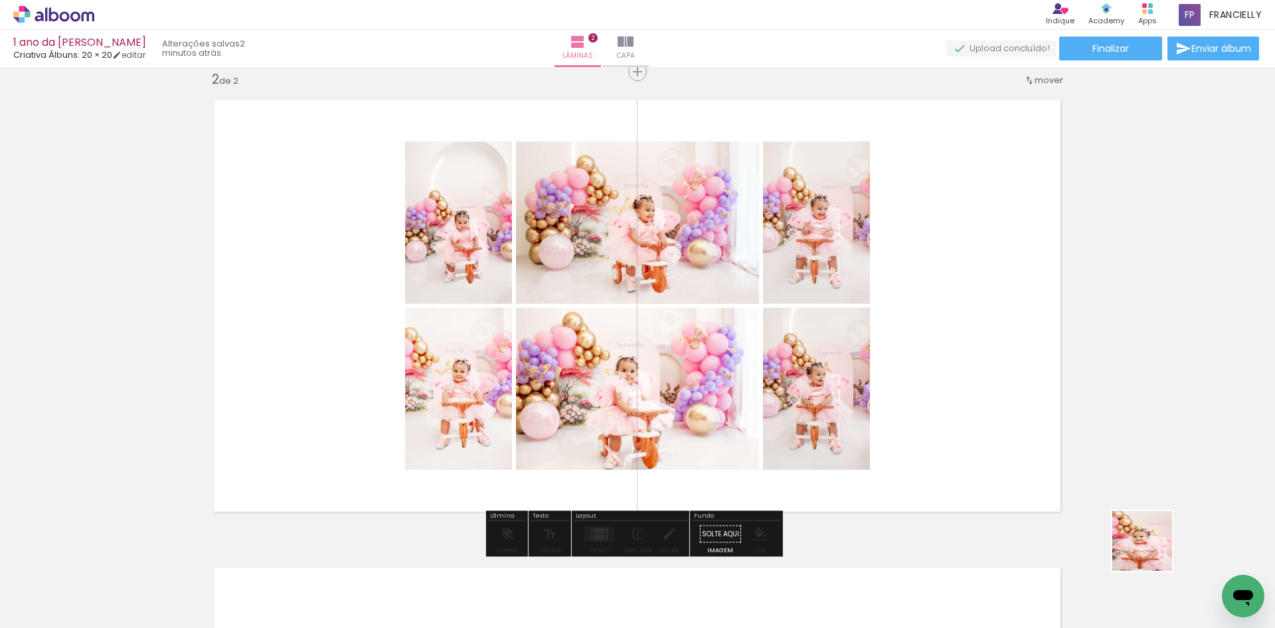
drag, startPoint x: 1174, startPoint y: 572, endPoint x: 896, endPoint y: 474, distance: 294.3
click at [804, 320] on quentale-workspace at bounding box center [637, 314] width 1275 height 628
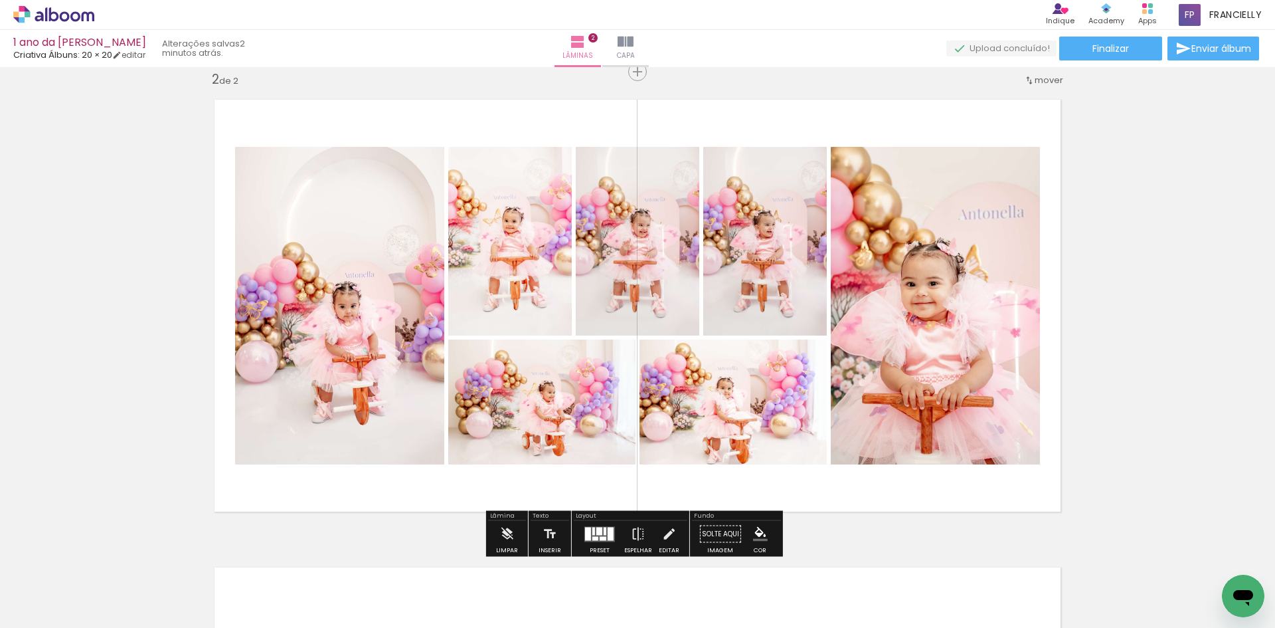
drag, startPoint x: 855, startPoint y: 504, endPoint x: 636, endPoint y: 392, distance: 246.8
click at [699, 266] on quentale-workspace at bounding box center [637, 314] width 1275 height 628
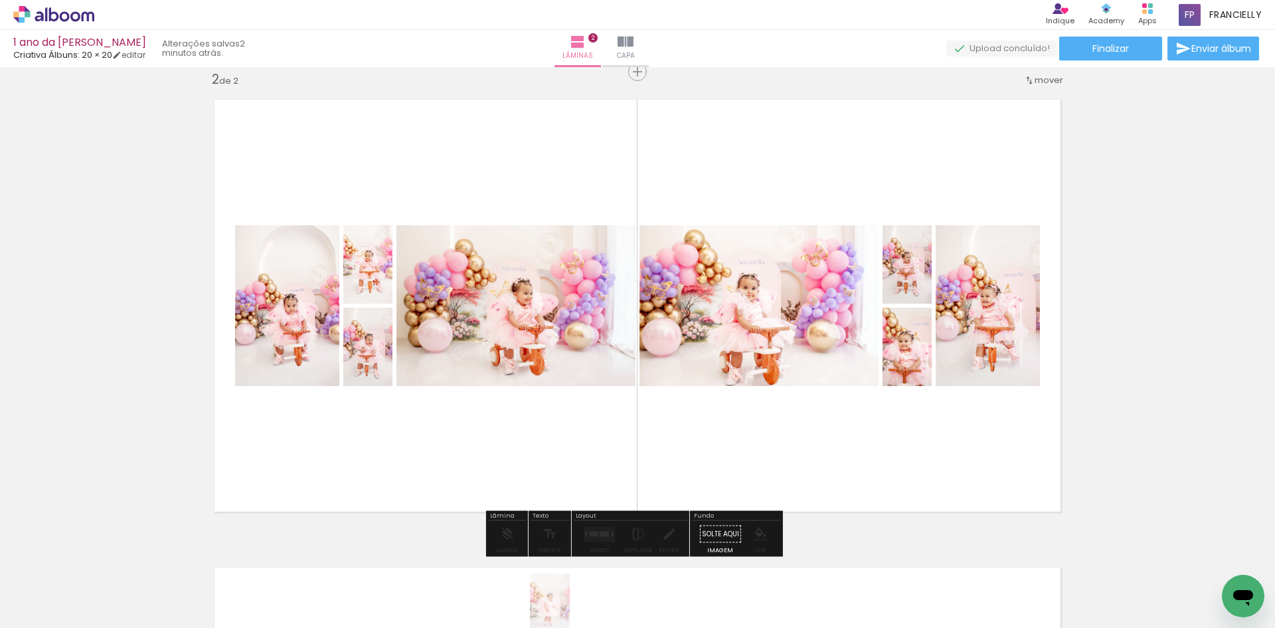
drag, startPoint x: 411, startPoint y: 617, endPoint x: 570, endPoint y: 613, distance: 158.8
click at [0, 0] on slot at bounding box center [0, 0] width 0 height 0
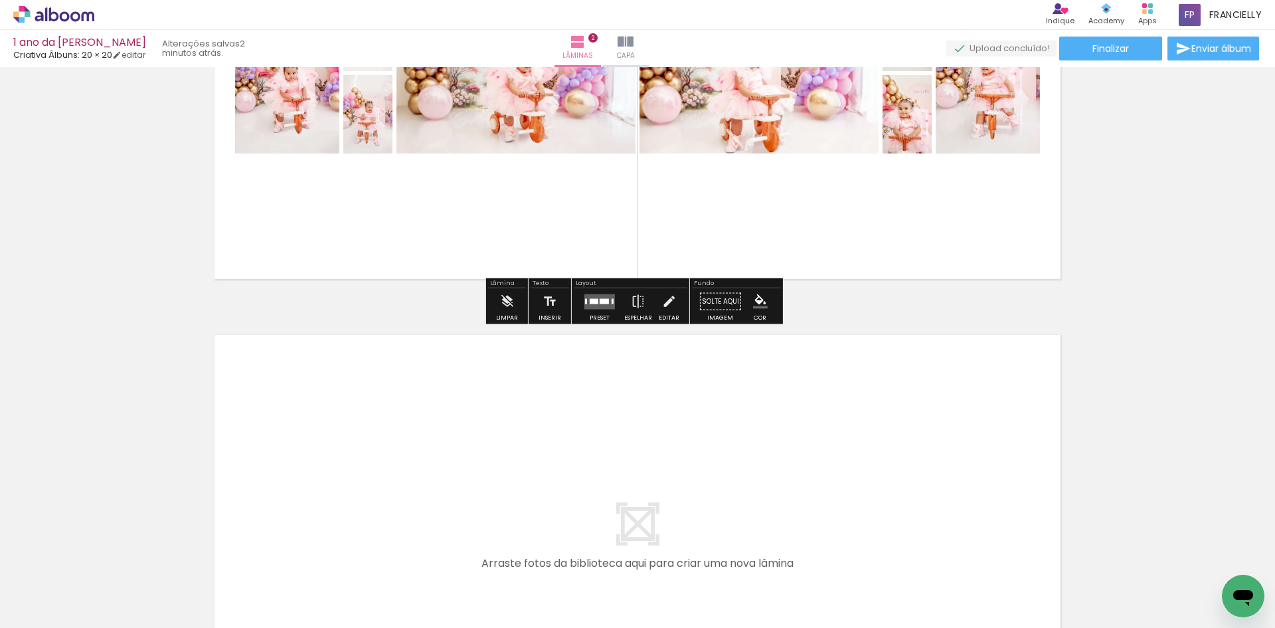
scroll to position [751, 0]
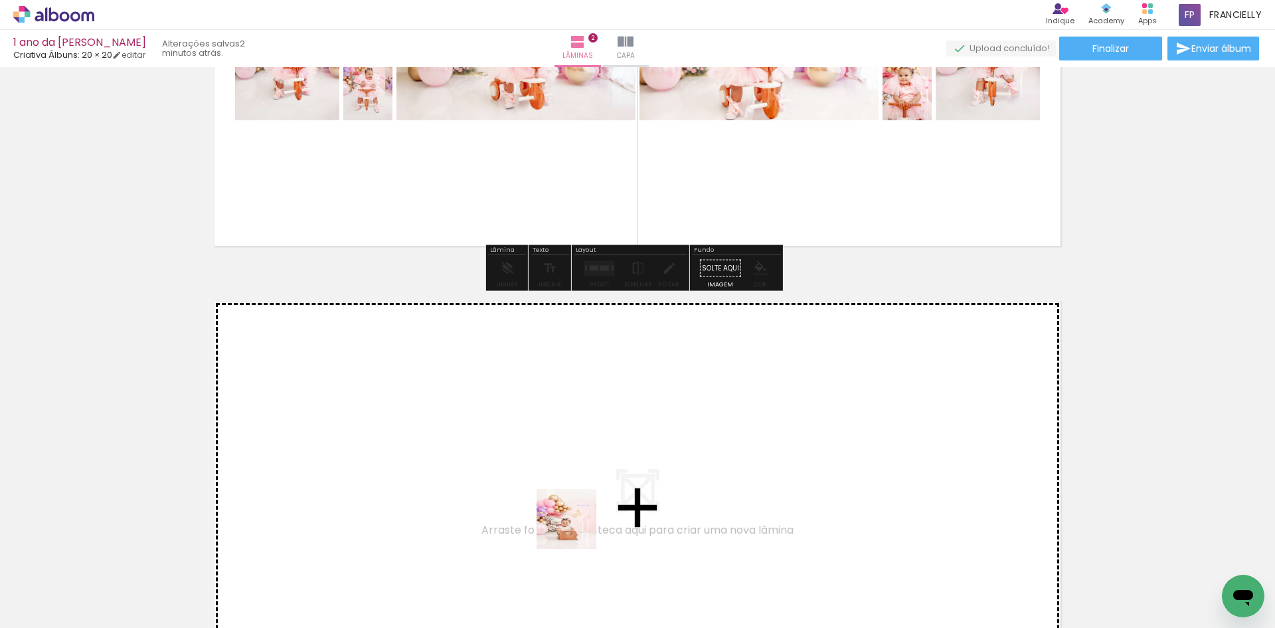
drag, startPoint x: 576, startPoint y: 529, endPoint x: 641, endPoint y: 553, distance: 68.7
click at [508, 387] on quentale-workspace at bounding box center [637, 314] width 1275 height 628
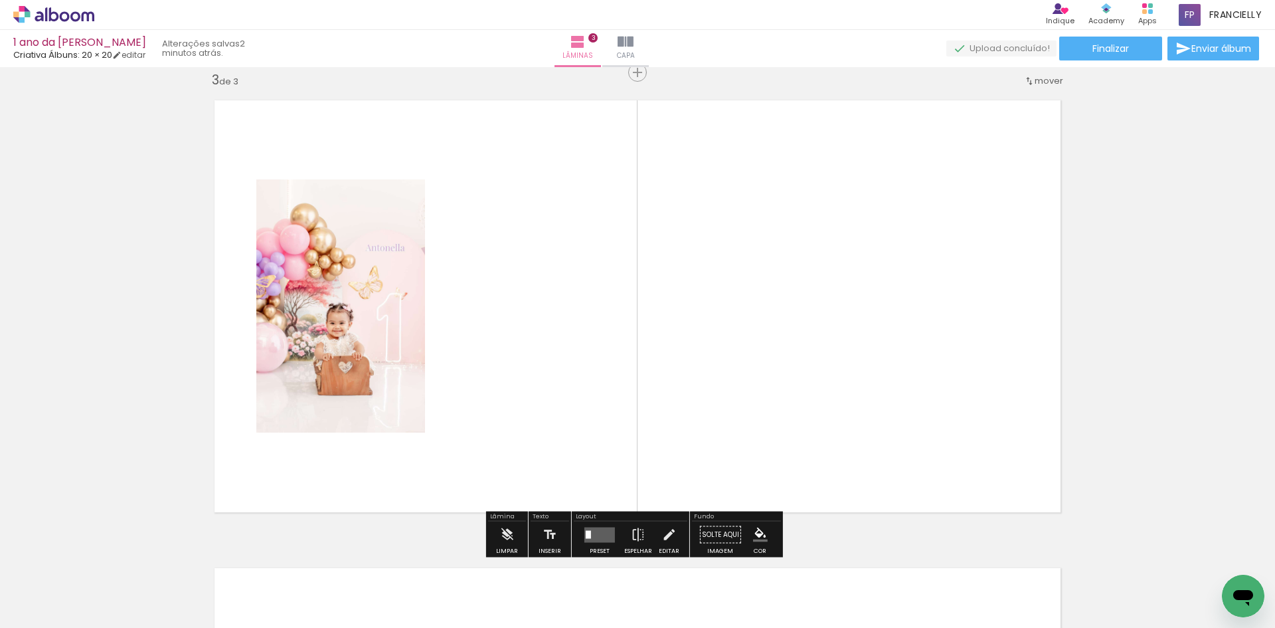
scroll to position [952, 0]
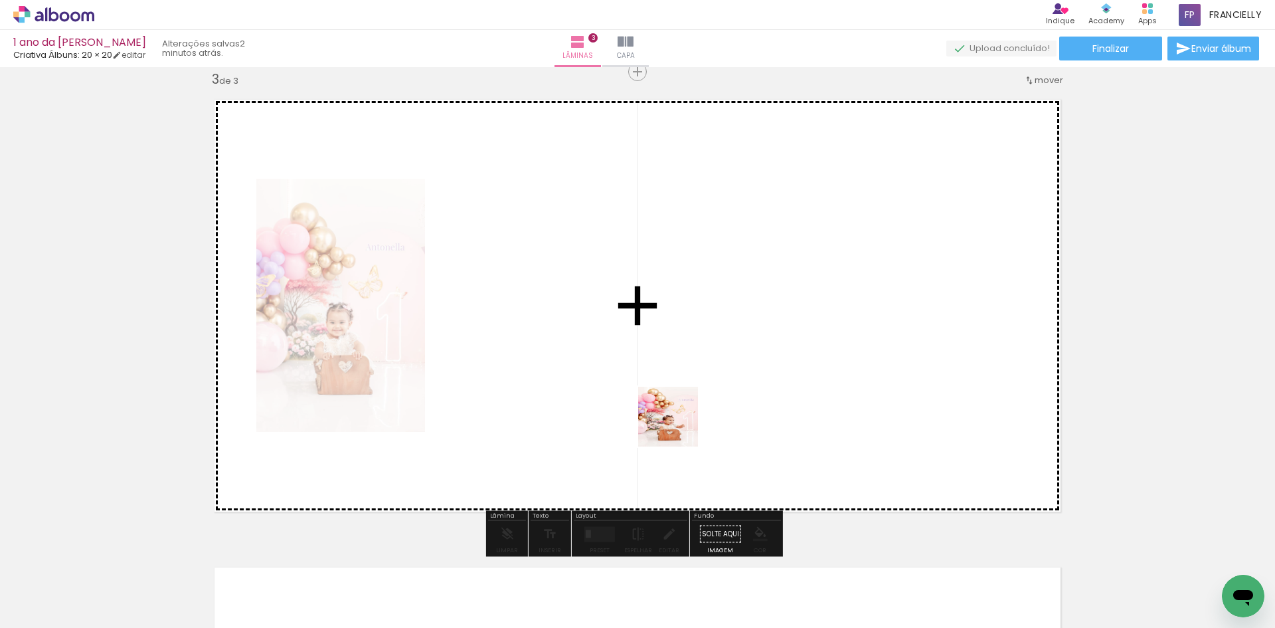
drag, startPoint x: 678, startPoint y: 444, endPoint x: 709, endPoint y: 489, distance: 55.4
click at [679, 416] on quentale-workspace at bounding box center [637, 314] width 1275 height 628
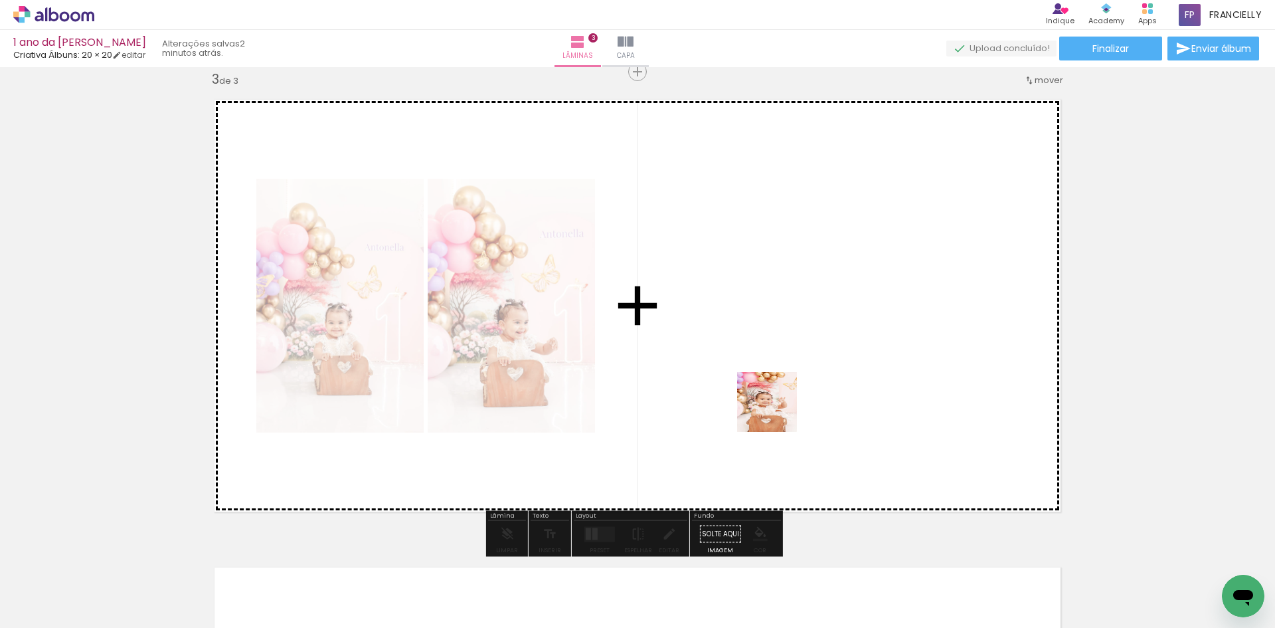
drag, startPoint x: 734, startPoint y: 572, endPoint x: 817, endPoint y: 570, distance: 83.0
click at [780, 393] on quentale-workspace at bounding box center [637, 314] width 1275 height 628
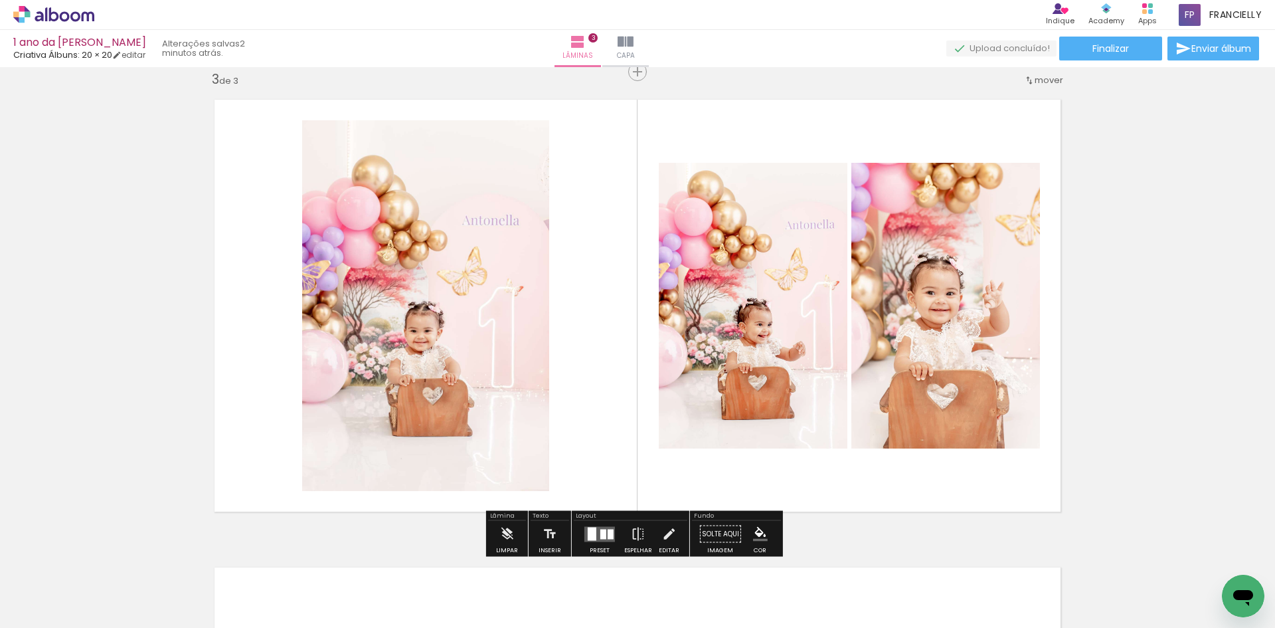
drag, startPoint x: 809, startPoint y: 586, endPoint x: 908, endPoint y: 552, distance: 104.6
click at [845, 389] on quentale-workspace at bounding box center [637, 314] width 1275 height 628
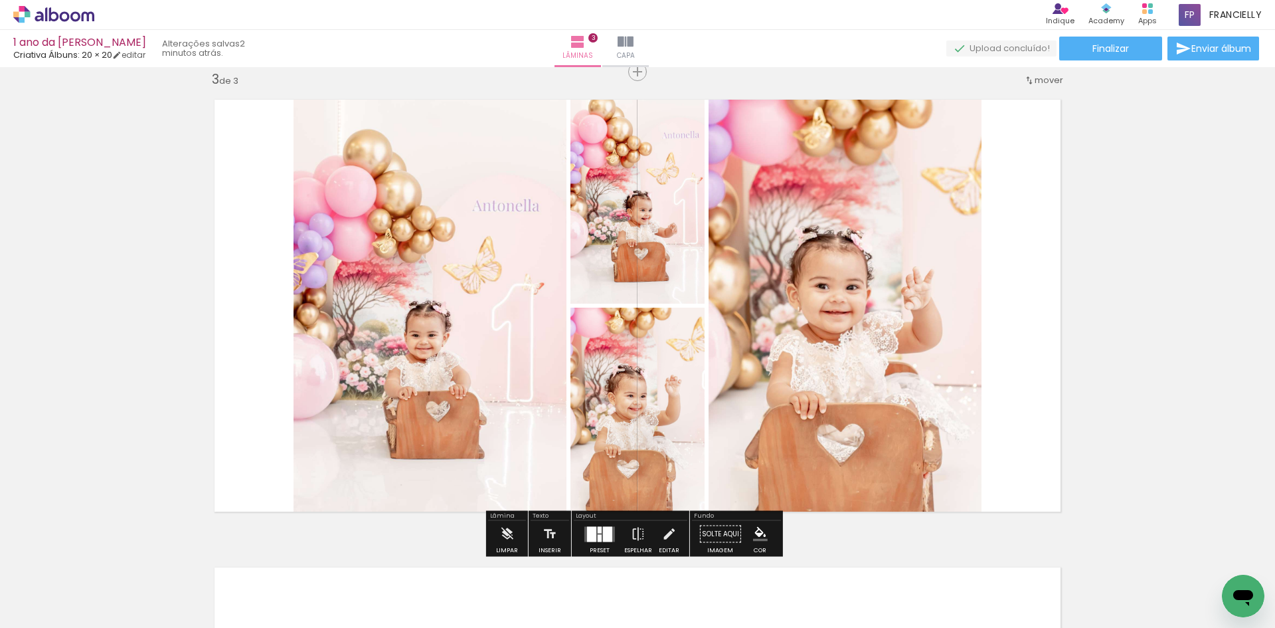
drag, startPoint x: 871, startPoint y: 557, endPoint x: 971, endPoint y: 531, distance: 102.8
click at [883, 442] on quentale-workspace at bounding box center [637, 314] width 1275 height 628
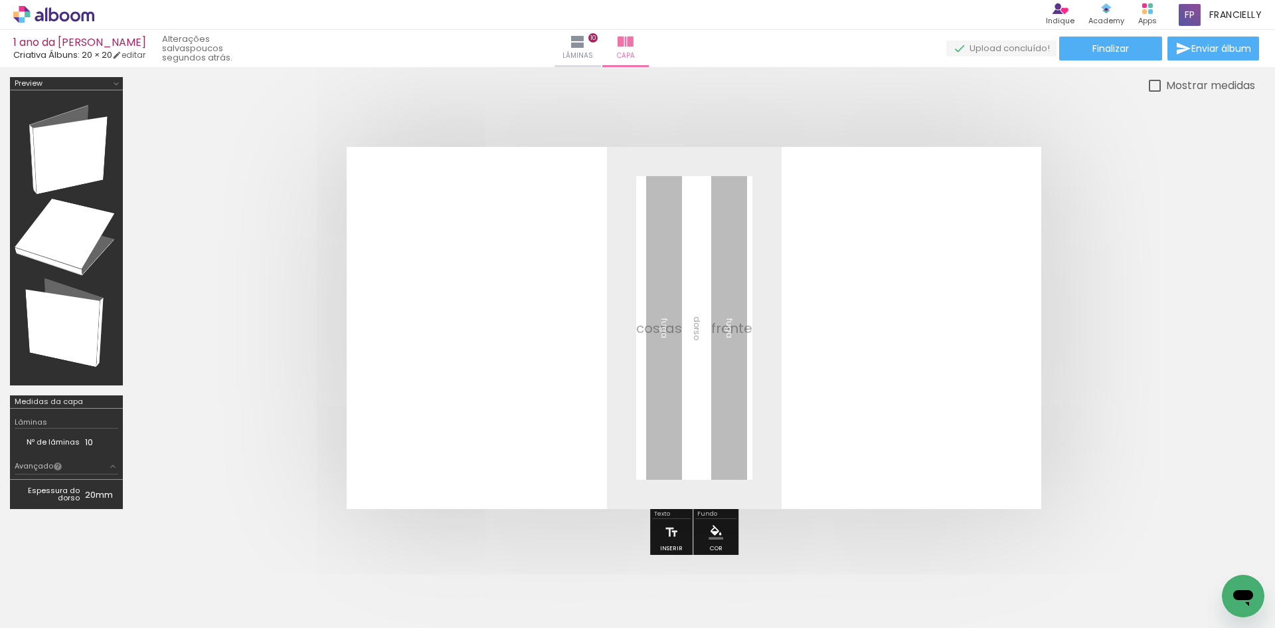
scroll to position [1474, 0]
click at [41, 608] on span "Adicionar Fotos" at bounding box center [47, 609] width 40 height 15
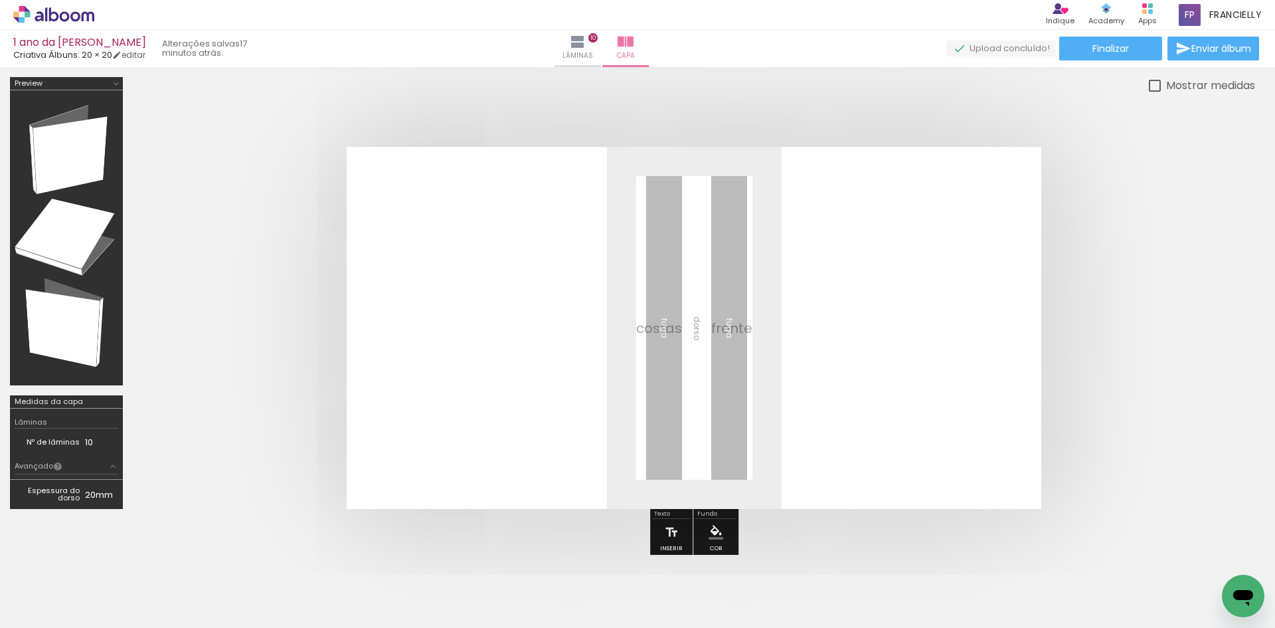
click at [0, 0] on input "file" at bounding box center [0, 0] width 0 height 0
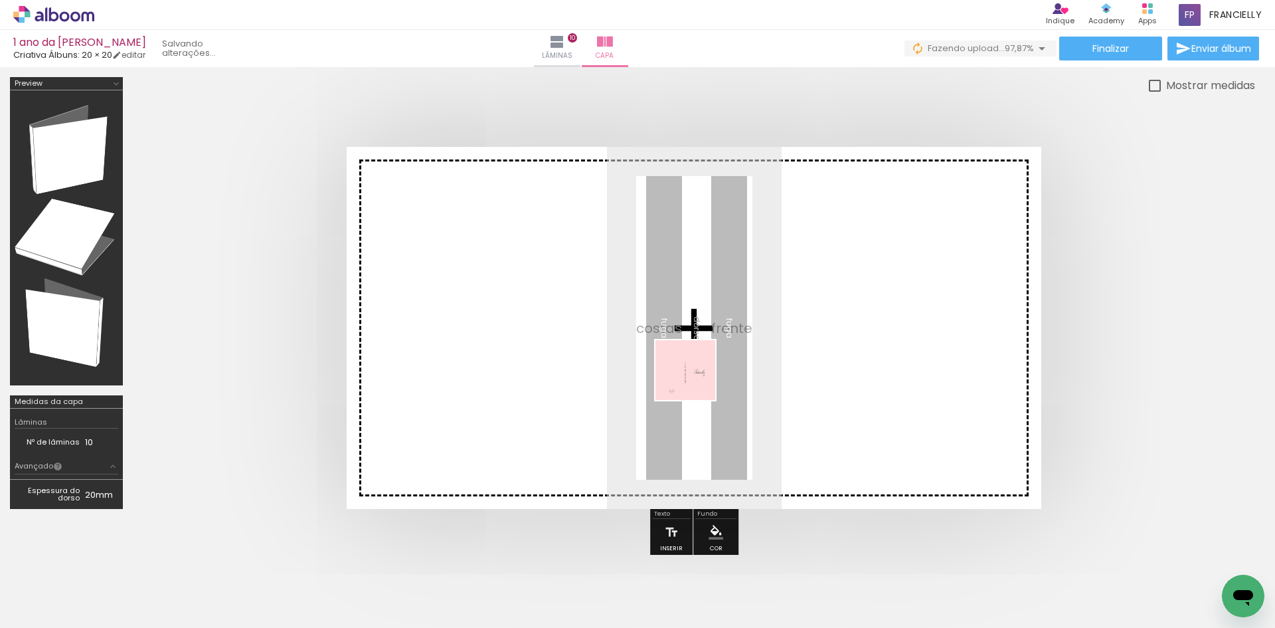
drag, startPoint x: 1219, startPoint y: 544, endPoint x: 648, endPoint y: 349, distance: 603.4
click at [649, 350] on quentale-workspace at bounding box center [637, 314] width 1275 height 628
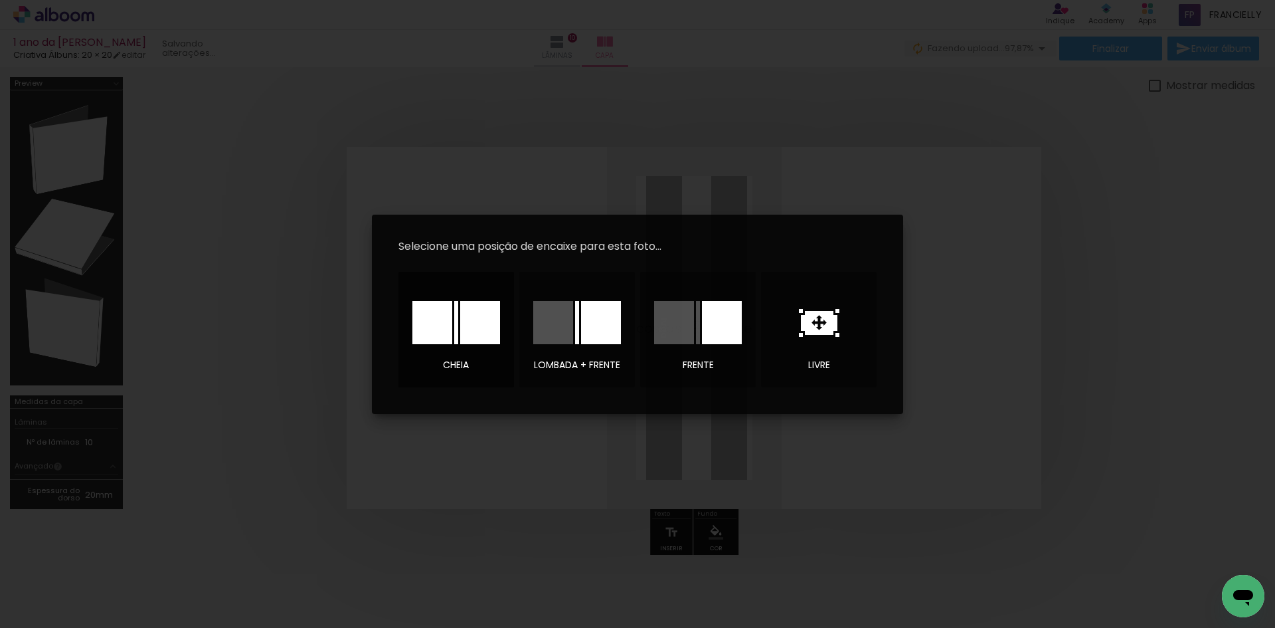
click at [428, 323] on div at bounding box center [432, 322] width 40 height 43
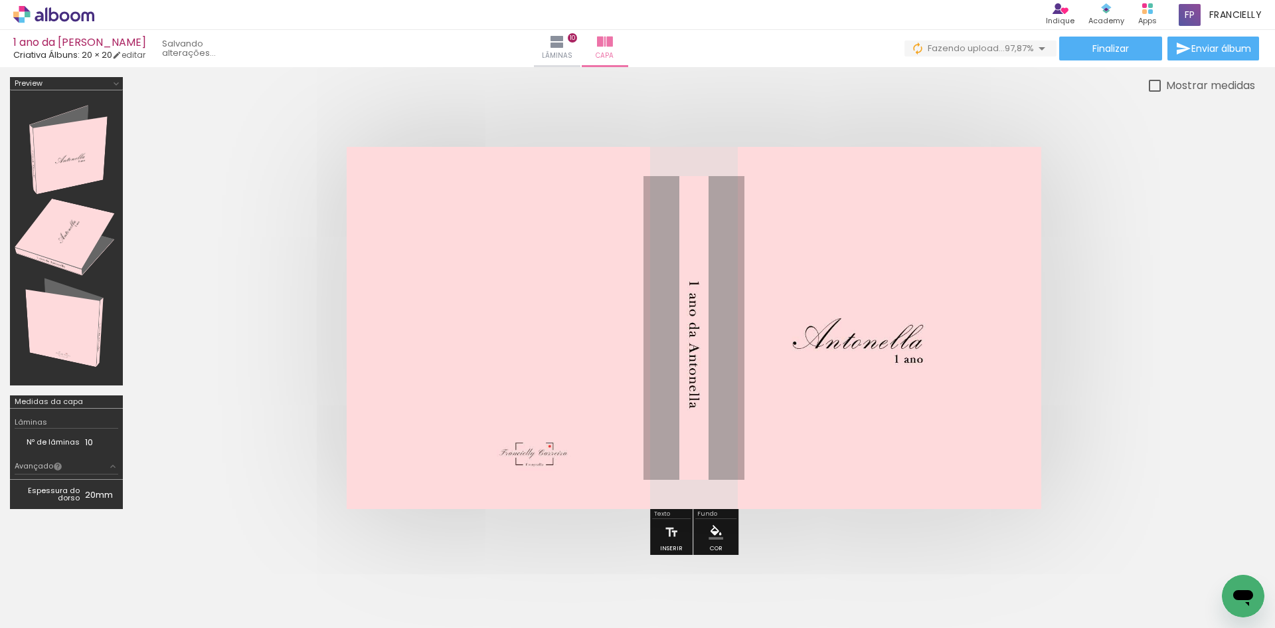
scroll to position [0, 2284]
click at [1155, 379] on quentale-cover at bounding box center [694, 328] width 1016 height 362
click at [1184, 53] on iron-icon at bounding box center [1184, 49] width 16 height 16
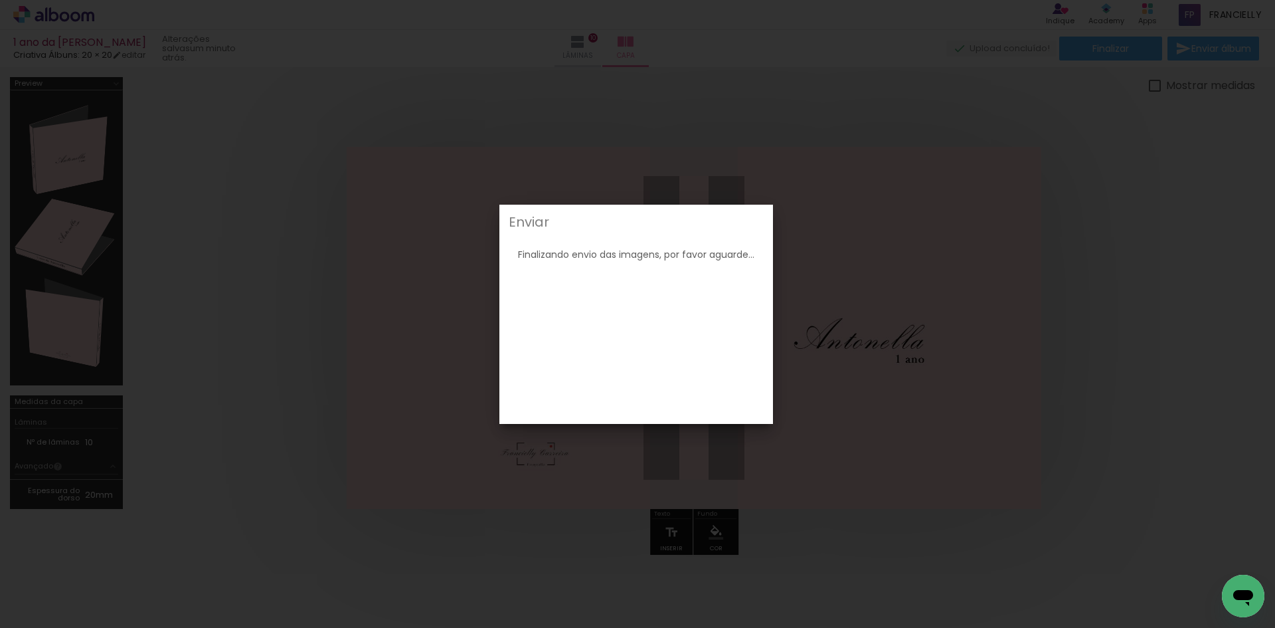
click at [1124, 449] on iron-overlay-backdrop at bounding box center [637, 314] width 1275 height 628
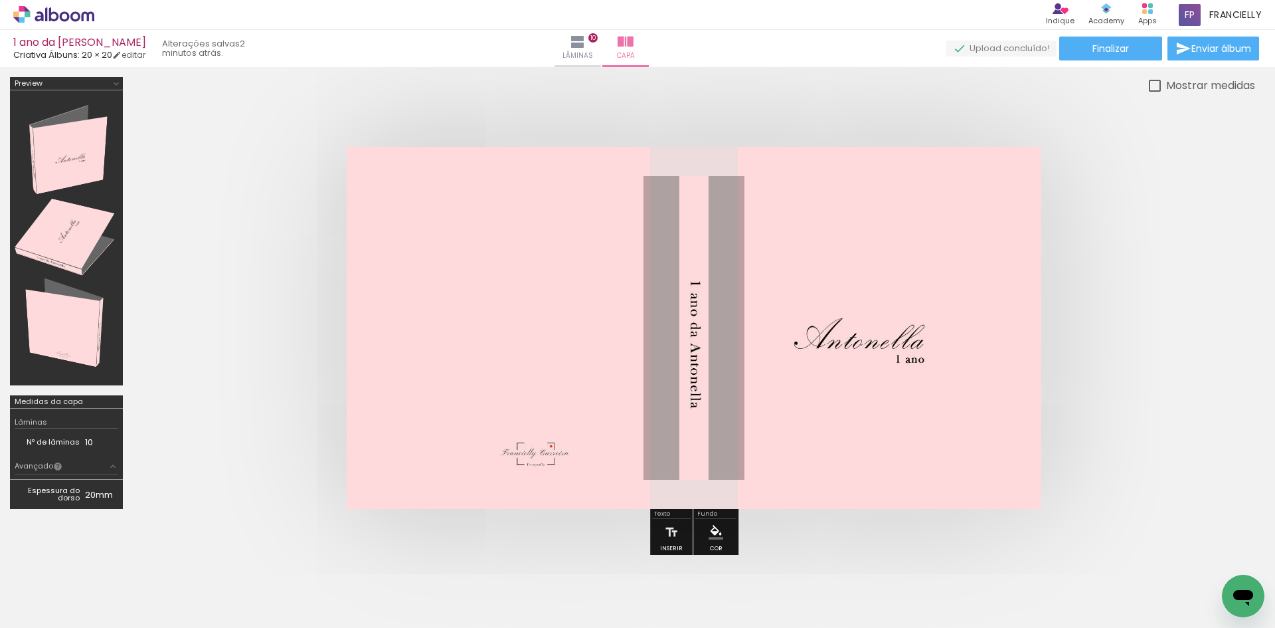
scroll to position [0, 0]
click at [1071, 48] on paper-button "Finalizar" at bounding box center [1110, 49] width 103 height 24
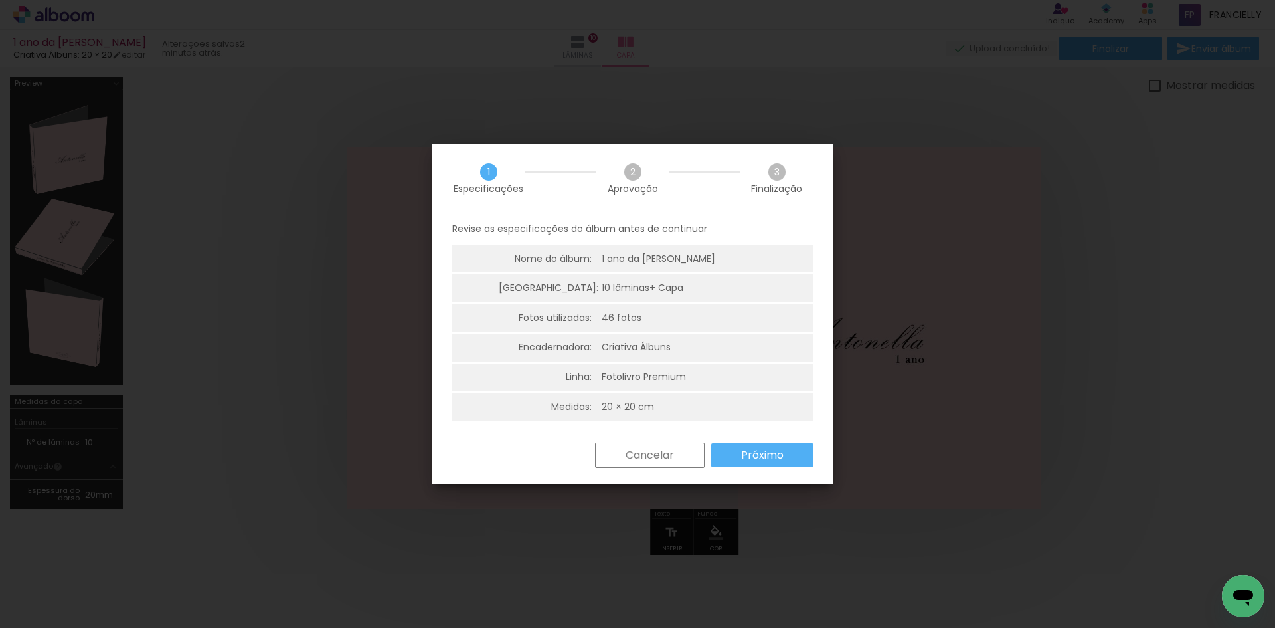
click at [0, 0] on slot "Próximo" at bounding box center [0, 0] width 0 height 0
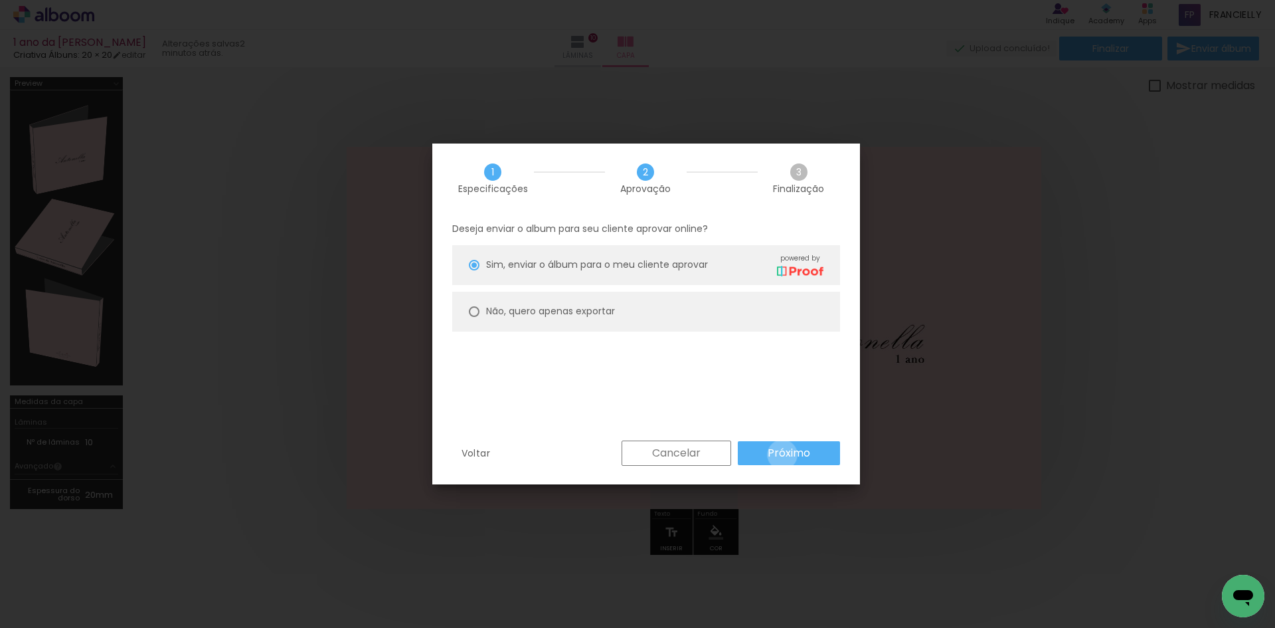
click at [0, 0] on slot "Próximo" at bounding box center [0, 0] width 0 height 0
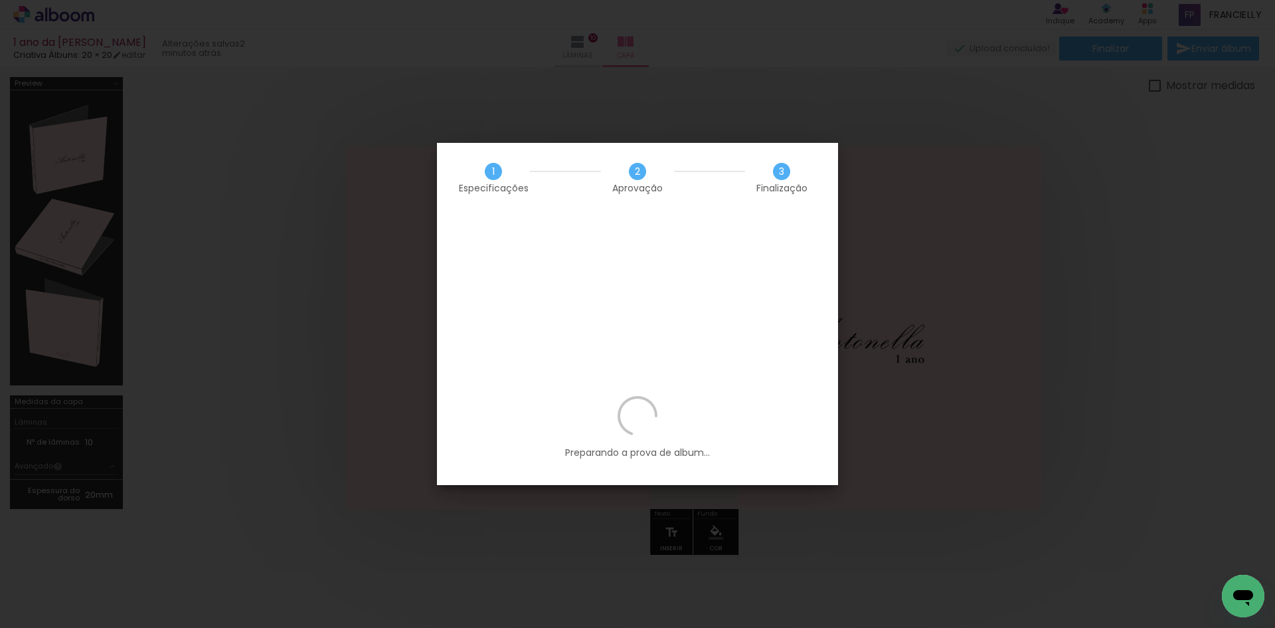
drag, startPoint x: 800, startPoint y: 261, endPoint x: 355, endPoint y: 183, distance: 451.7
click at [355, 183] on iron-overlay-backdrop at bounding box center [637, 314] width 1275 height 628
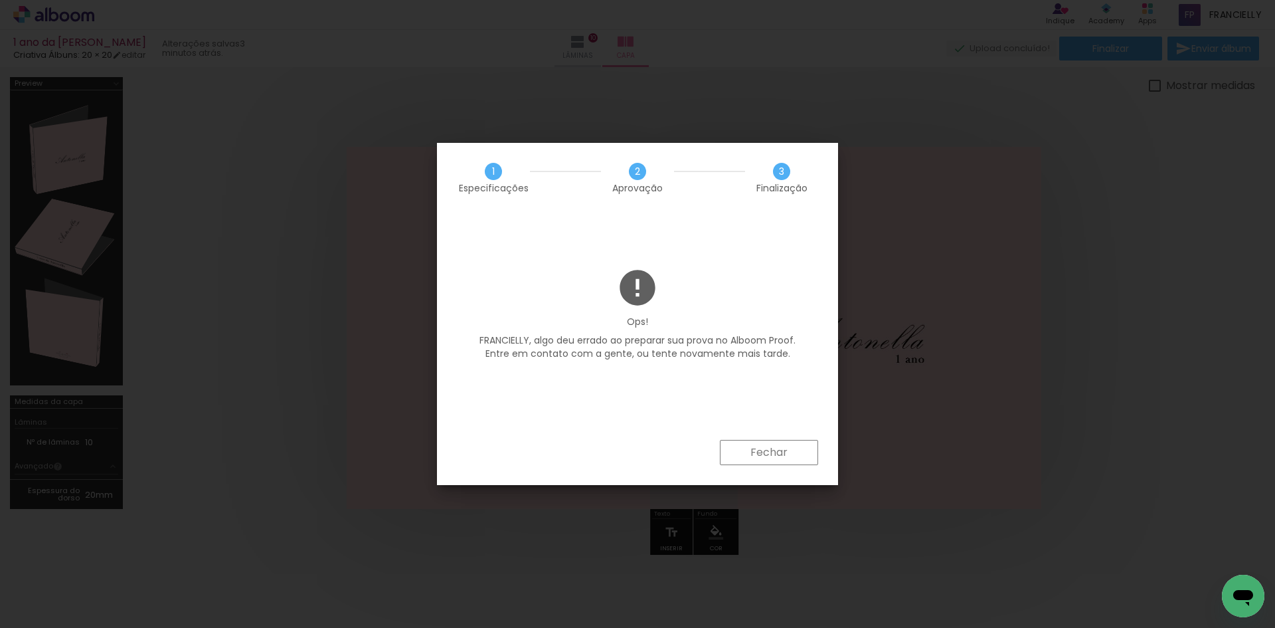
scroll to position [1474, 0]
click at [0, 0] on slot "Fechar" at bounding box center [0, 0] width 0 height 0
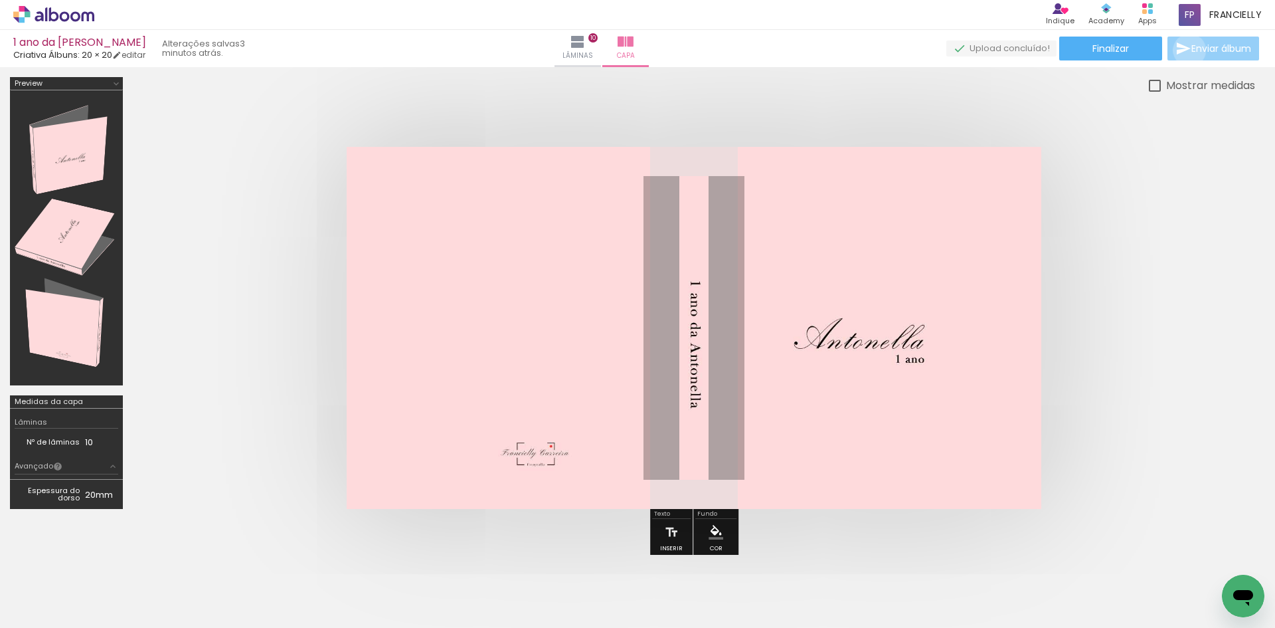
click at [1186, 50] on iron-icon at bounding box center [1184, 49] width 16 height 16
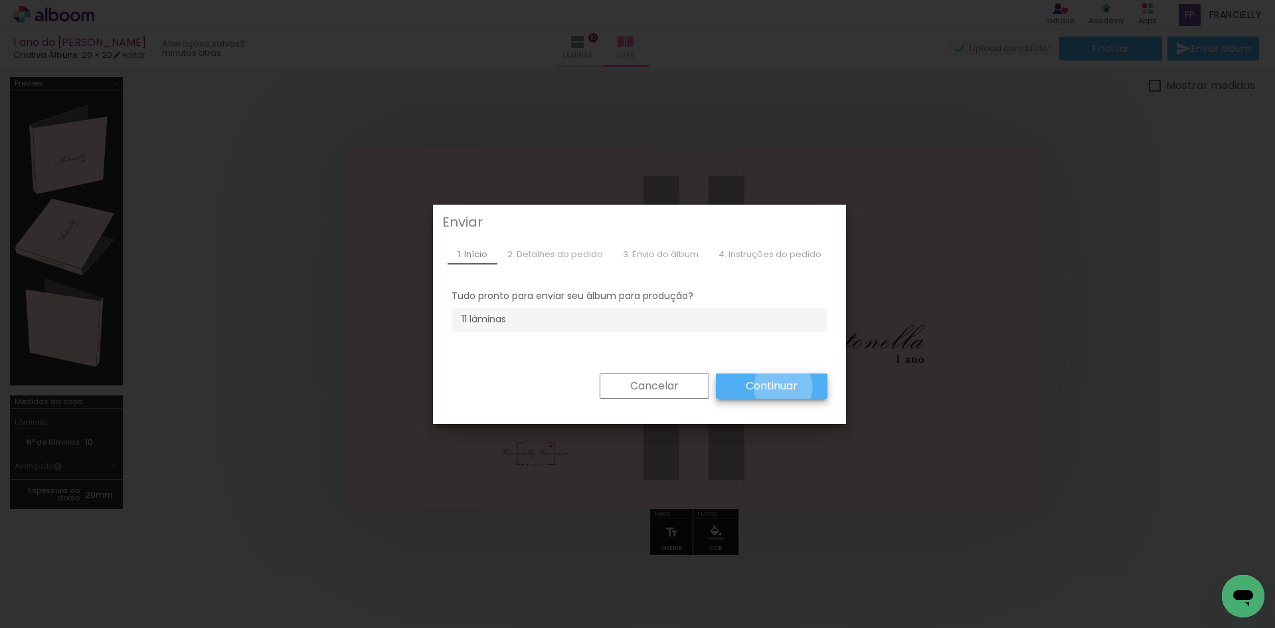
click at [0, 0] on slot "Continuar" at bounding box center [0, 0] width 0 height 0
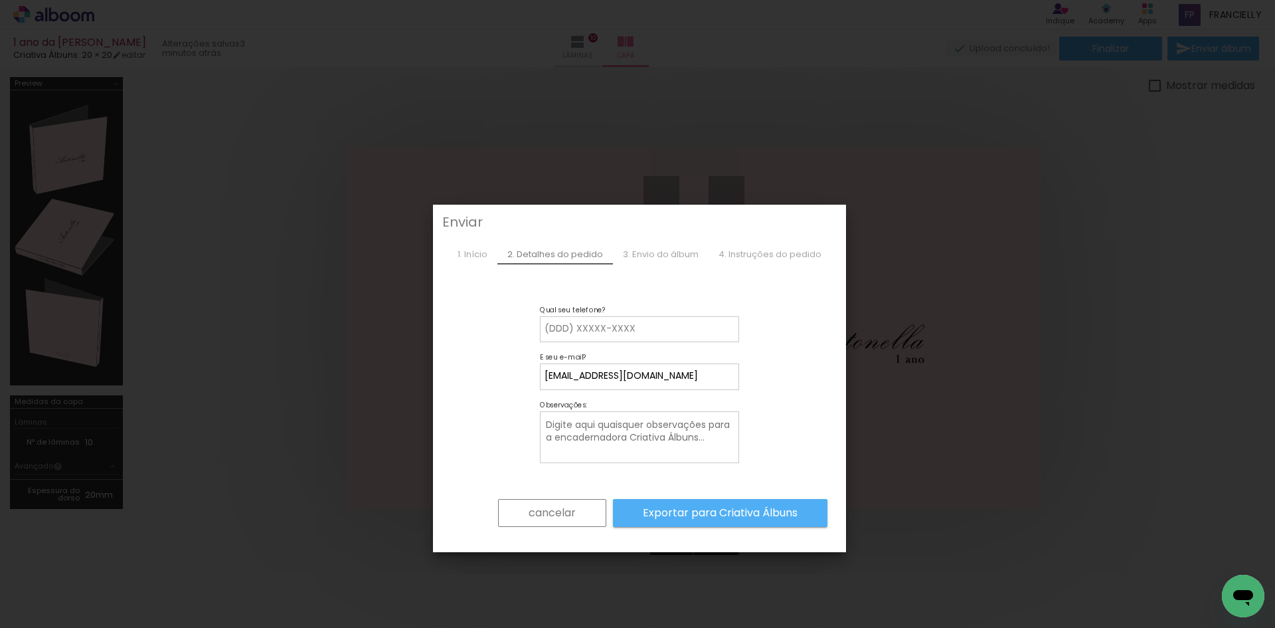
click at [0, 0] on slot "cancelar" at bounding box center [0, 0] width 0 height 0
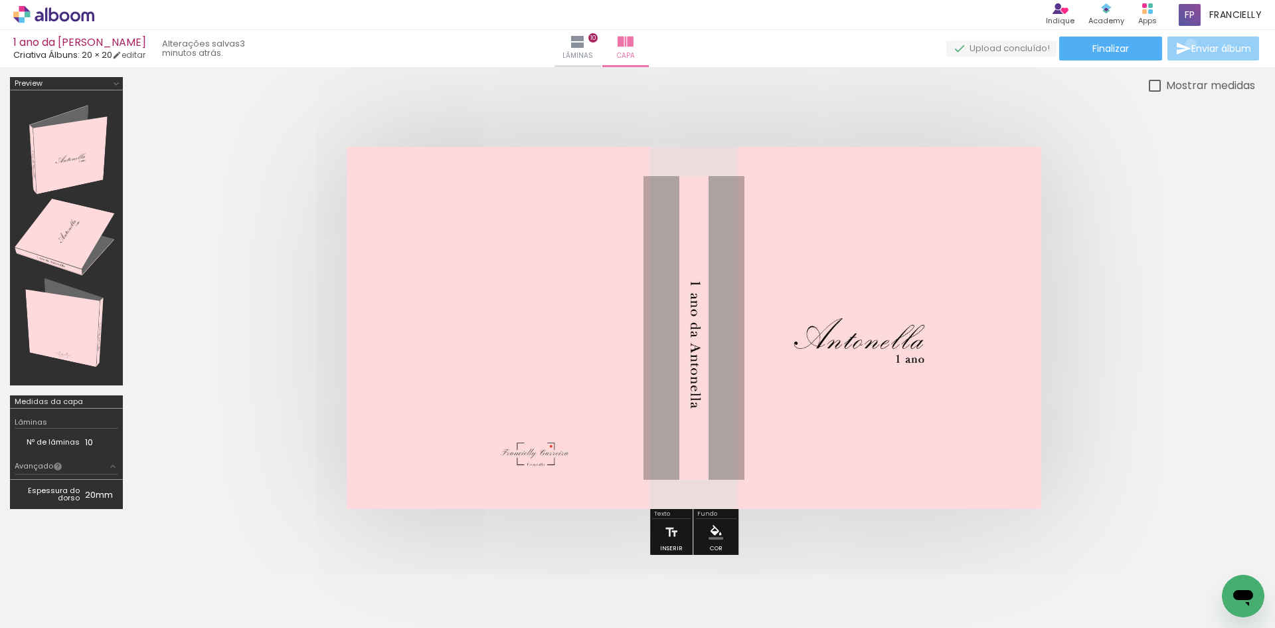
click at [1188, 44] on iron-icon at bounding box center [1184, 49] width 16 height 16
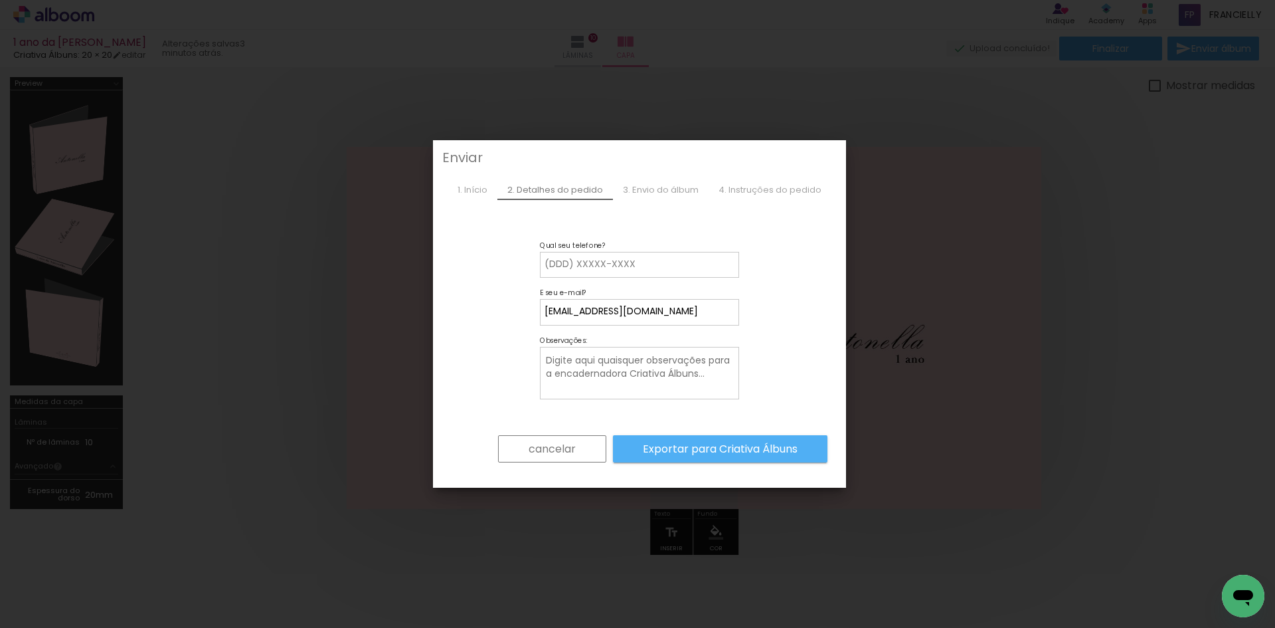
click at [473, 189] on div "1. Início" at bounding box center [473, 190] width 50 height 20
click at [483, 252] on iron-form "cancelar Exportar para Criativa Álbuns" at bounding box center [640, 354] width 376 height 258
click at [500, 444] on paper-button "cancelar" at bounding box center [552, 449] width 108 height 28
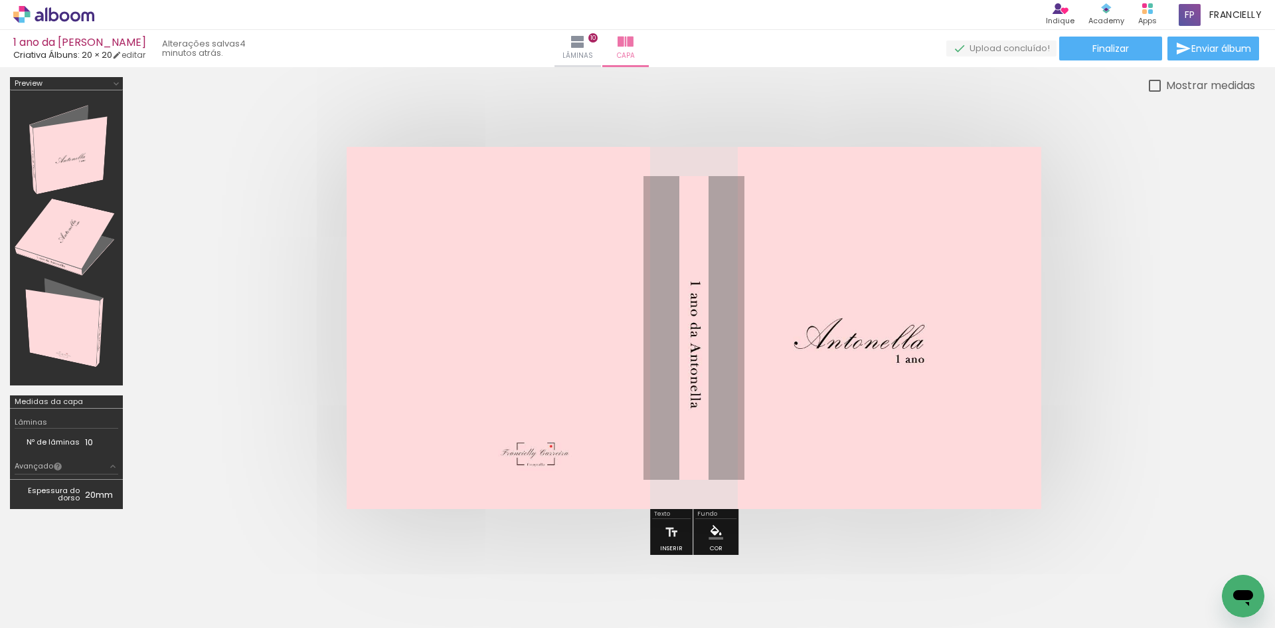
click at [515, 450] on quentale-photo at bounding box center [694, 328] width 695 height 362
click at [186, 247] on quentale-cover at bounding box center [694, 328] width 1016 height 362
click at [586, 37] on iron-icon at bounding box center [578, 42] width 16 height 16
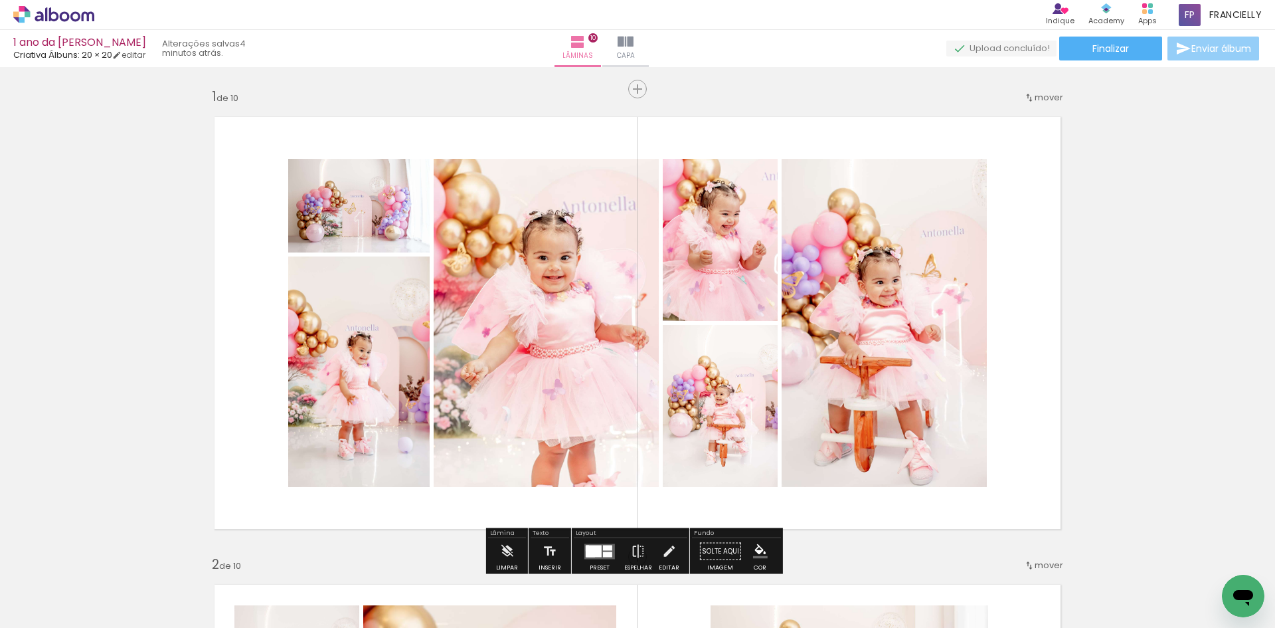
click at [1221, 48] on span "Enviar álbum" at bounding box center [1222, 48] width 60 height 9
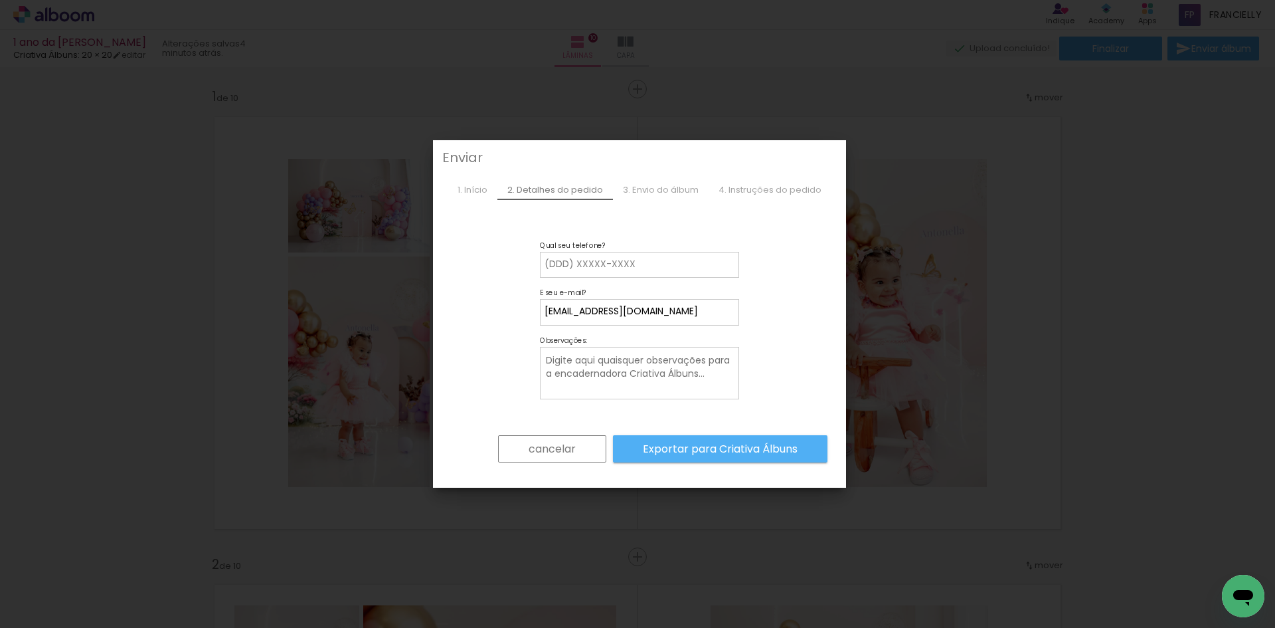
click at [478, 186] on div "1. Início" at bounding box center [473, 190] width 50 height 20
click at [675, 191] on div "3. Envio do álbum" at bounding box center [661, 190] width 96 height 20
click at [805, 201] on div "1. Início 2. Detalhes do pedido 3. Envio do álbum 4. Instruções do pedido" at bounding box center [639, 189] width 405 height 41
drag, startPoint x: 792, startPoint y: 187, endPoint x: 648, endPoint y: 317, distance: 193.8
click at [788, 190] on div "4. Instruções do pedido" at bounding box center [770, 190] width 123 height 20
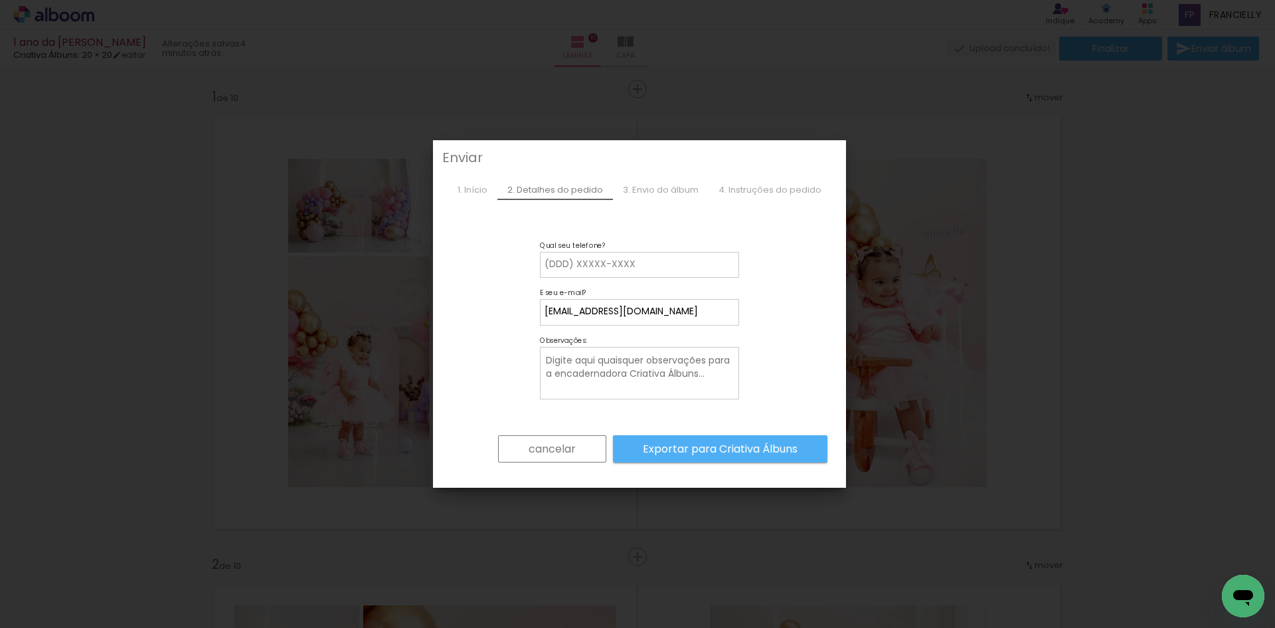
click at [0, 0] on slot "cancelar" at bounding box center [0, 0] width 0 height 0
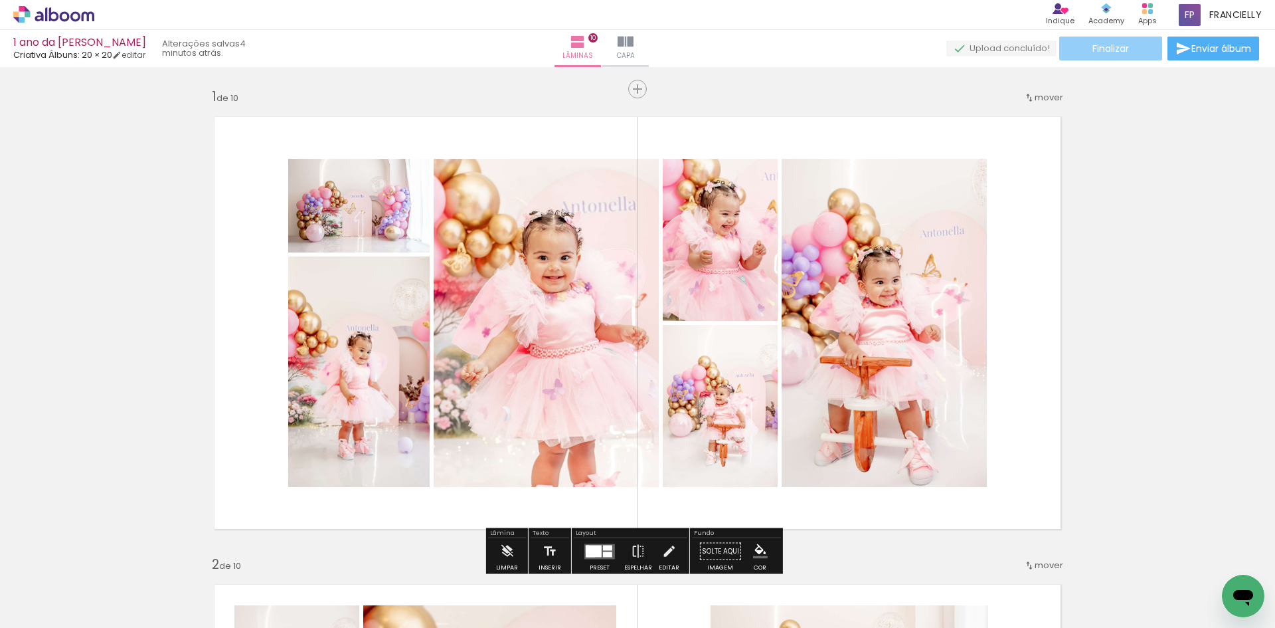
click at [1104, 41] on paper-button "Finalizar" at bounding box center [1110, 49] width 103 height 24
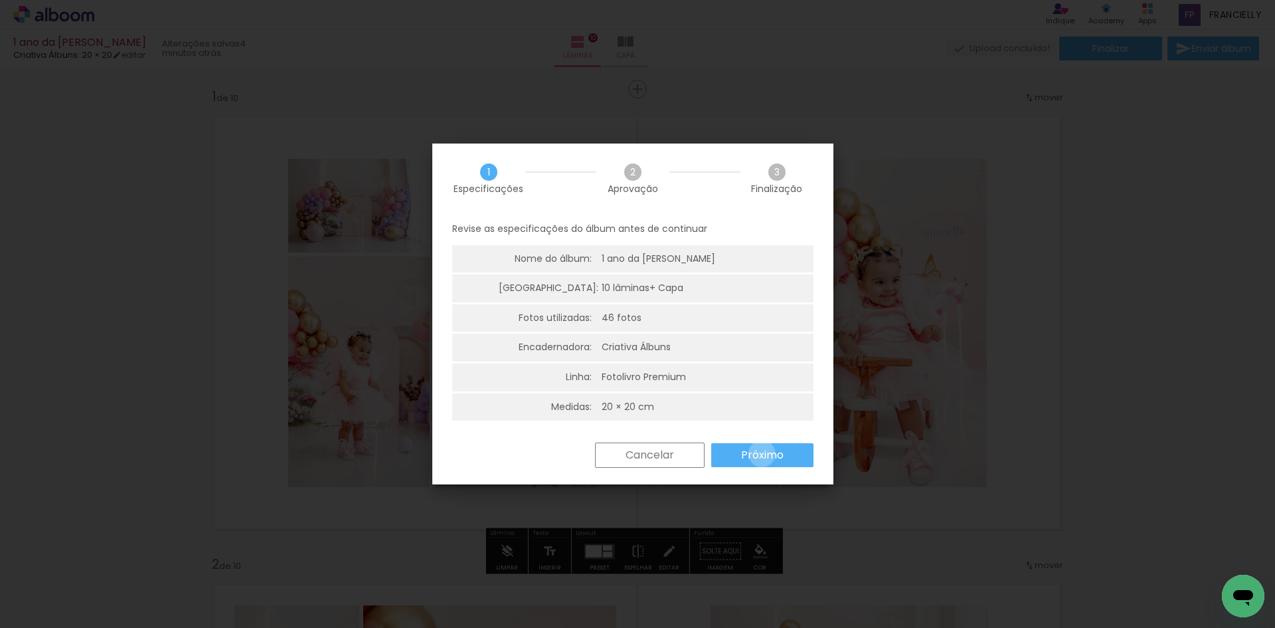
click at [0, 0] on slot "Próximo" at bounding box center [0, 0] width 0 height 0
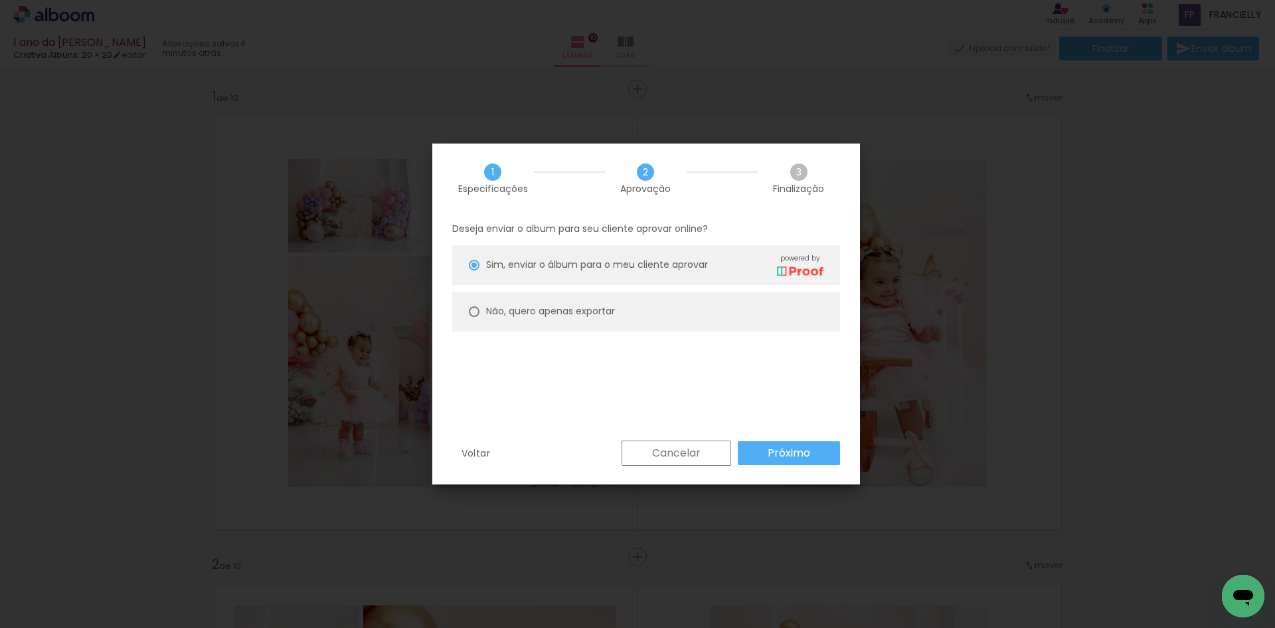
click at [0, 0] on slot "Próximo" at bounding box center [0, 0] width 0 height 0
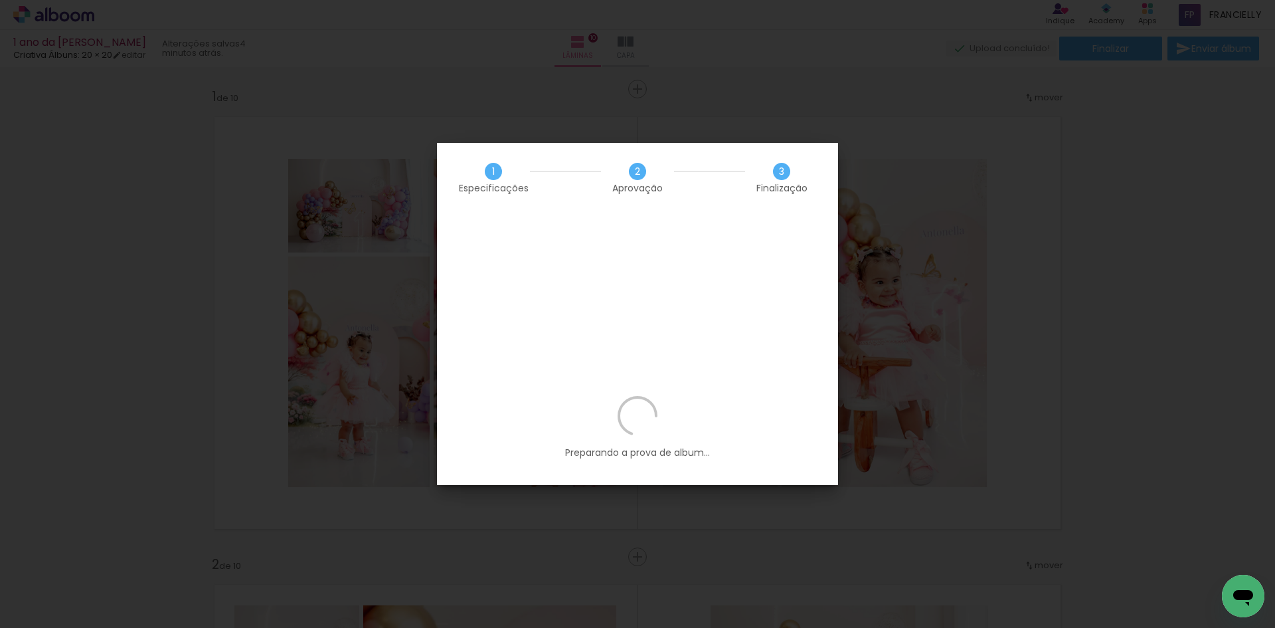
scroll to position [1474, 0]
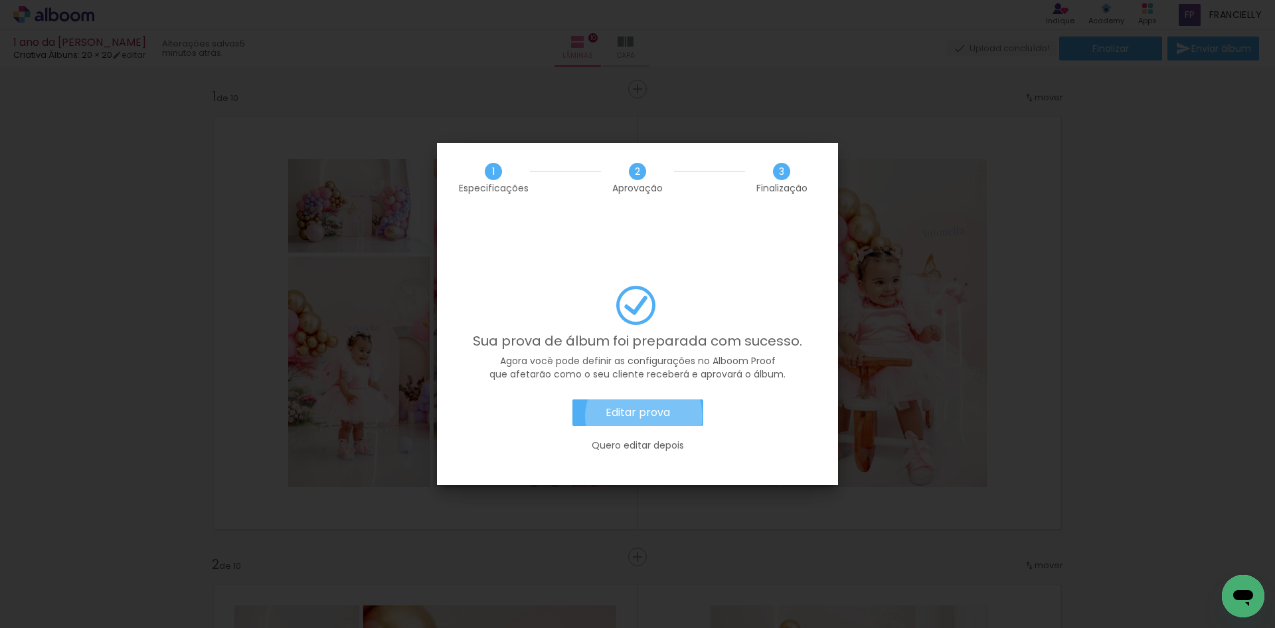
click at [0, 0] on slot "Editar prova" at bounding box center [0, 0] width 0 height 0
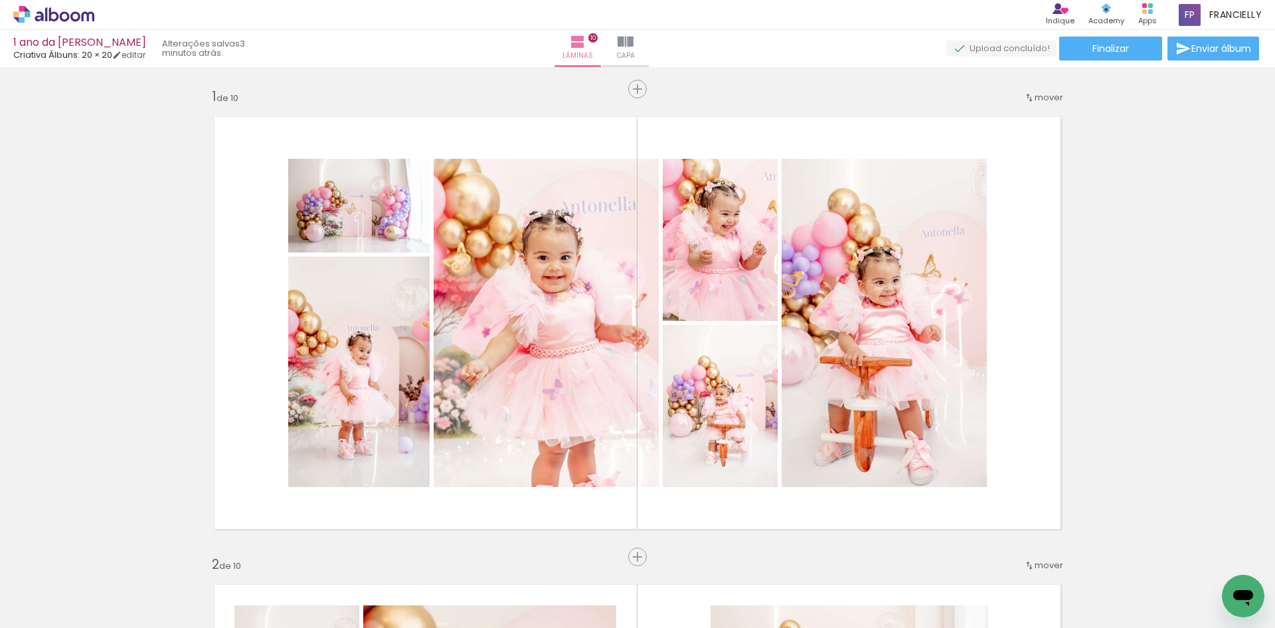
scroll to position [1474, 0]
